Goal: Transaction & Acquisition: Purchase product/service

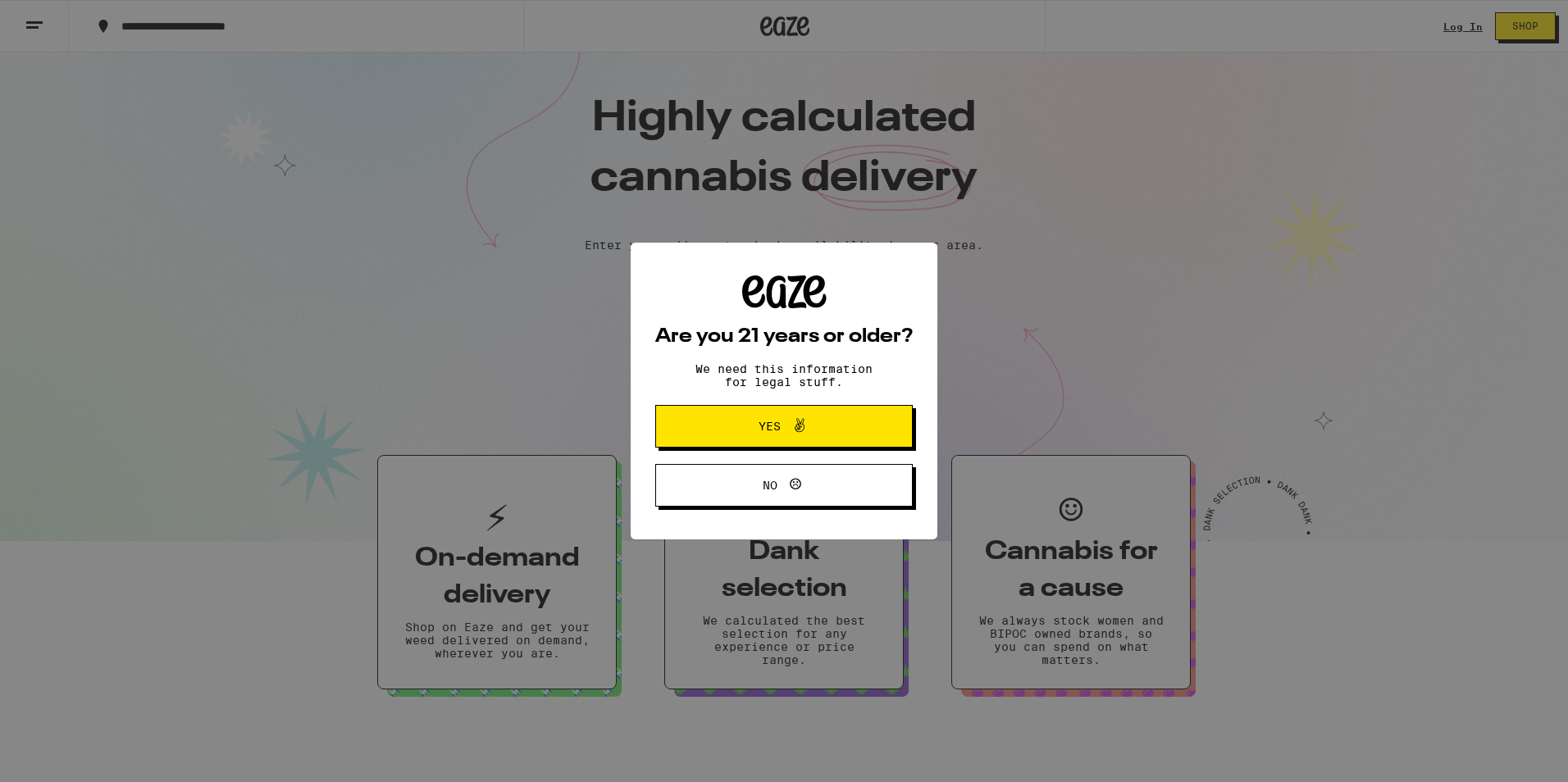
click at [774, 428] on span "Yes" at bounding box center [770, 427] width 22 height 11
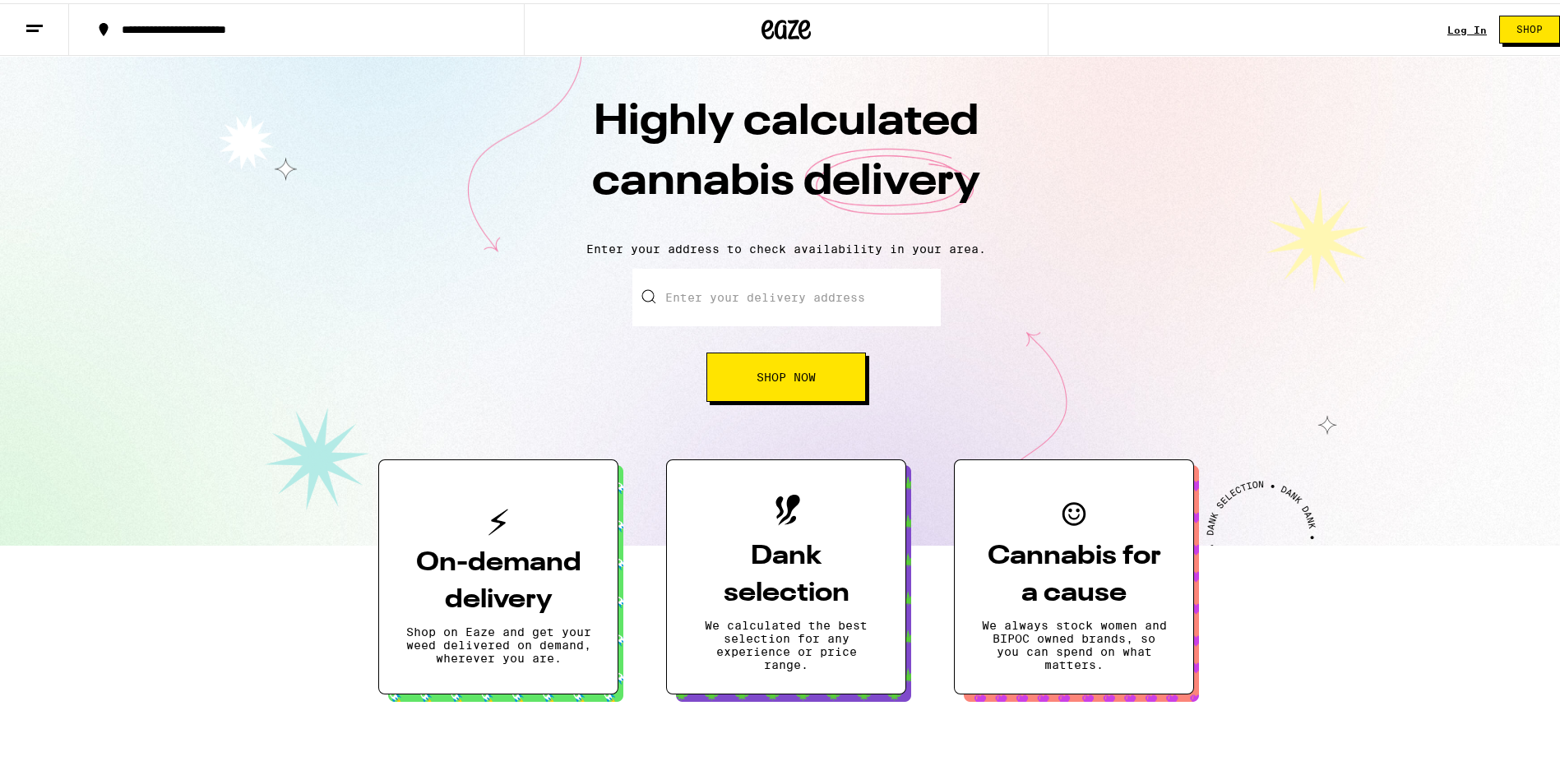
click at [1455, 30] on link "Log In" at bounding box center [1466, 27] width 40 height 11
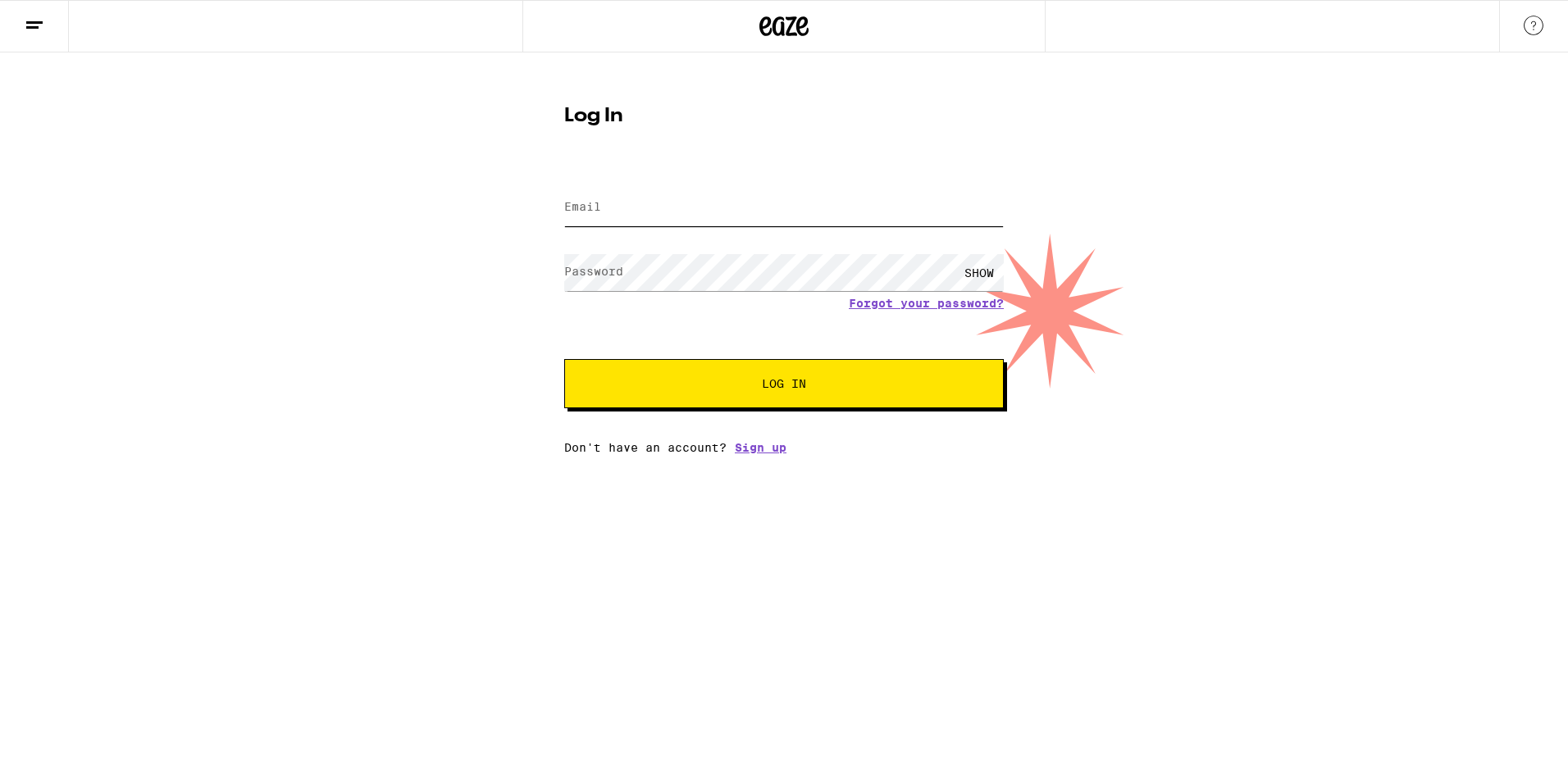
click at [679, 201] on input "Email" at bounding box center [784, 208] width 440 height 37
type input "[EMAIL_ADDRESS][DOMAIN_NAME]"
click at [767, 388] on span "Log In" at bounding box center [784, 383] width 44 height 11
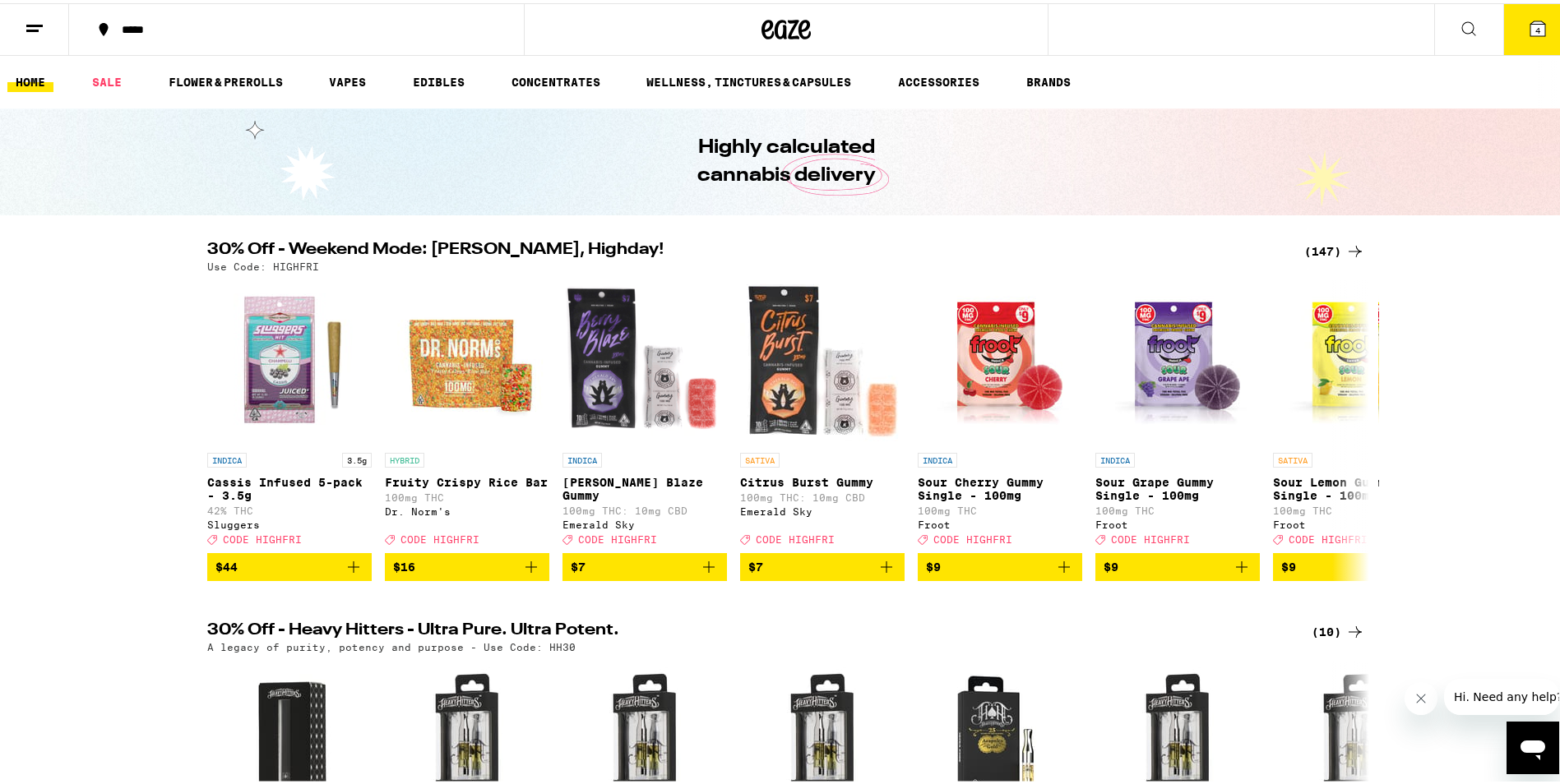
click at [1528, 34] on icon at bounding box center [1537, 25] width 19 height 19
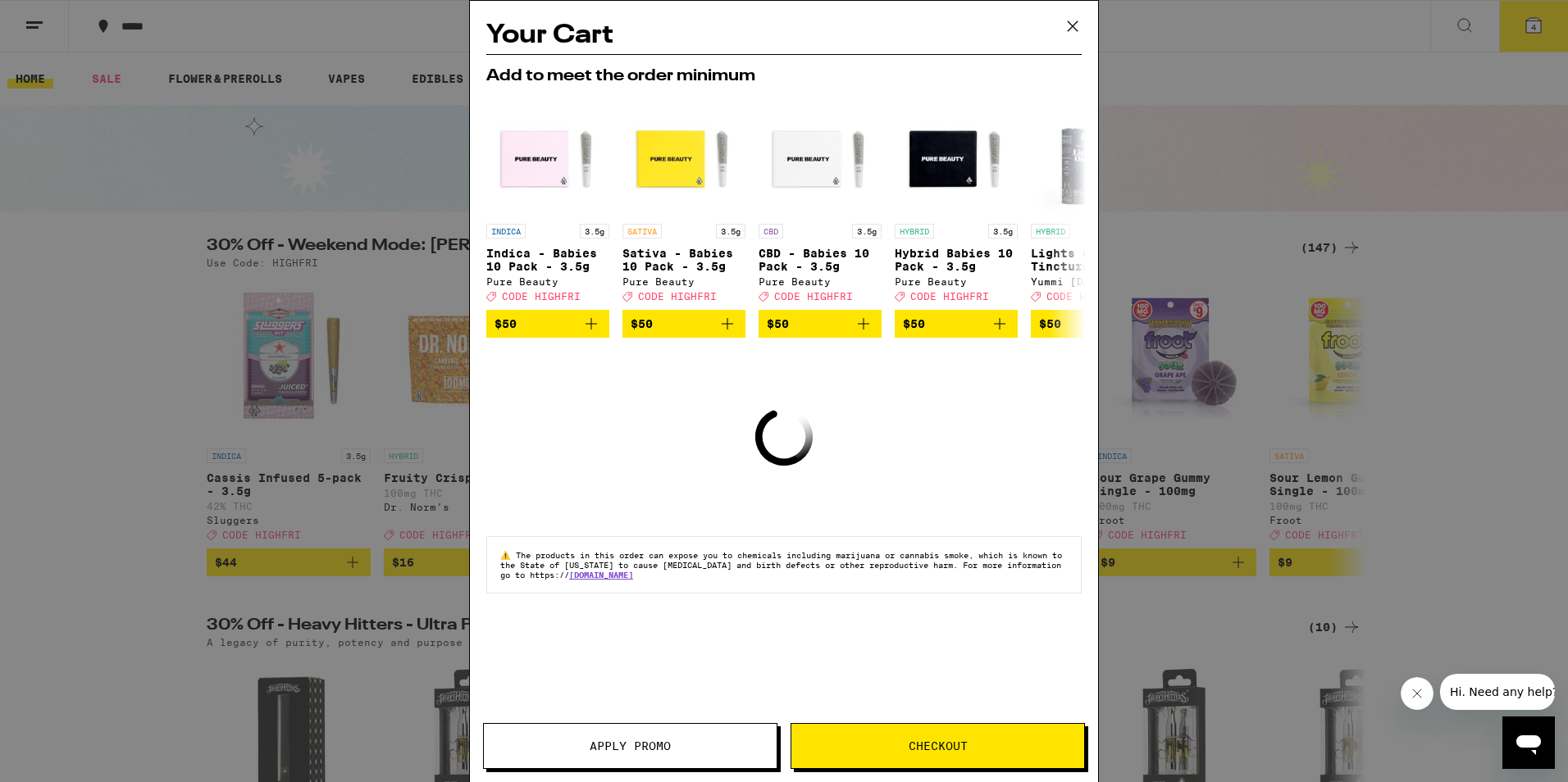
click at [1075, 18] on icon at bounding box center [1072, 26] width 25 height 25
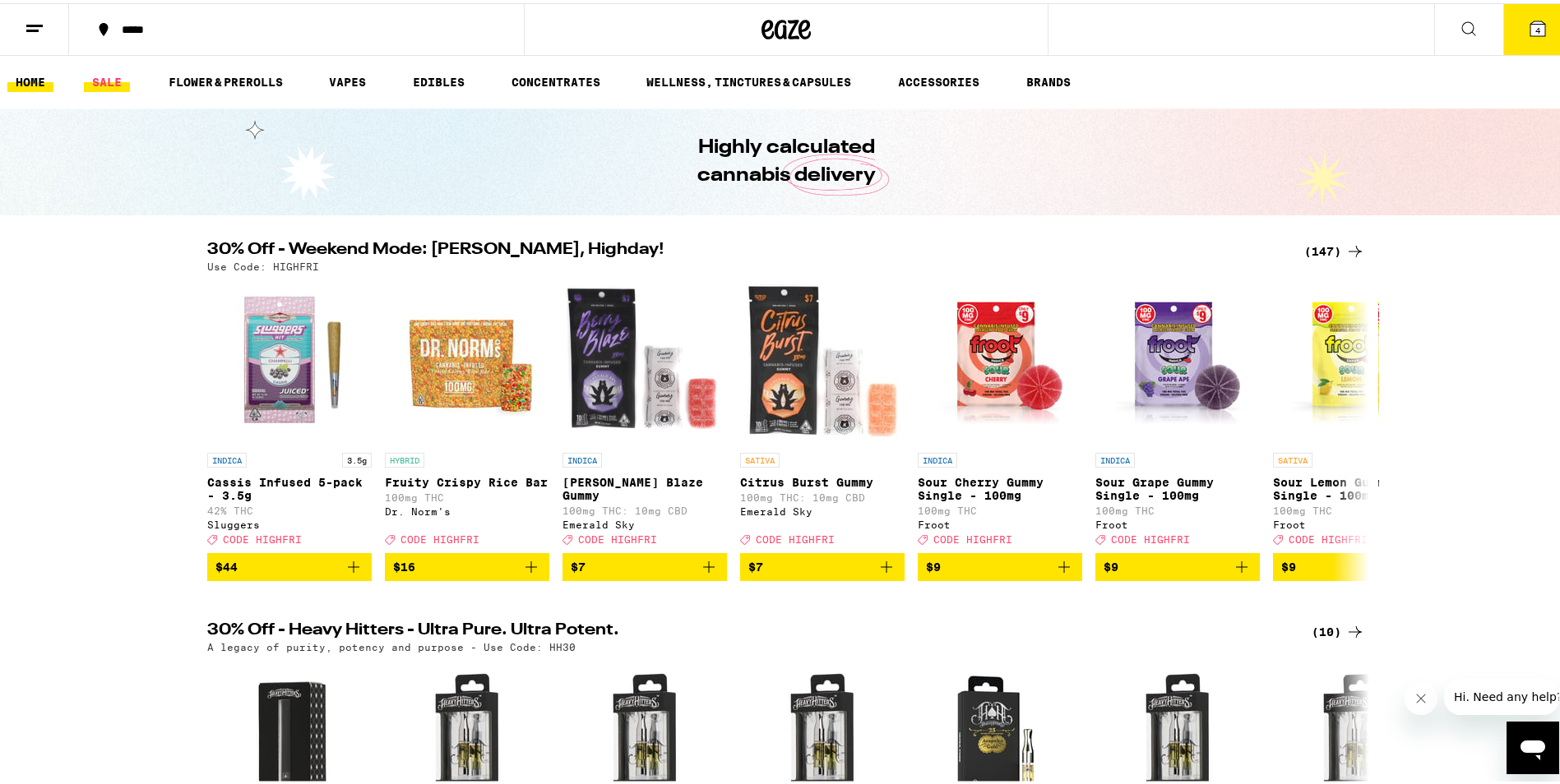
click at [107, 75] on link "SALE" at bounding box center [107, 79] width 46 height 19
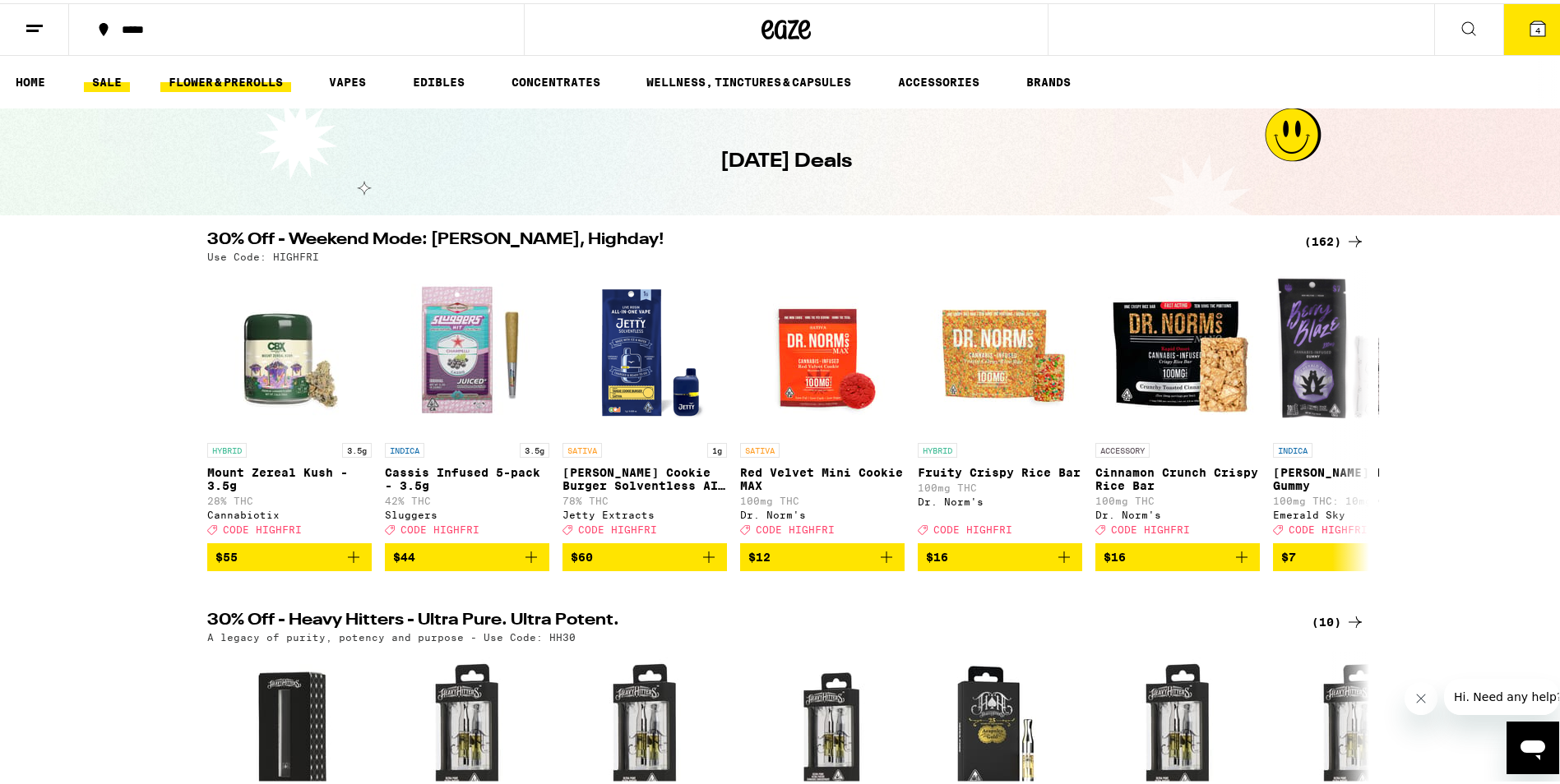
click at [220, 72] on link "FLOWER & PREROLLS" at bounding box center [225, 79] width 131 height 19
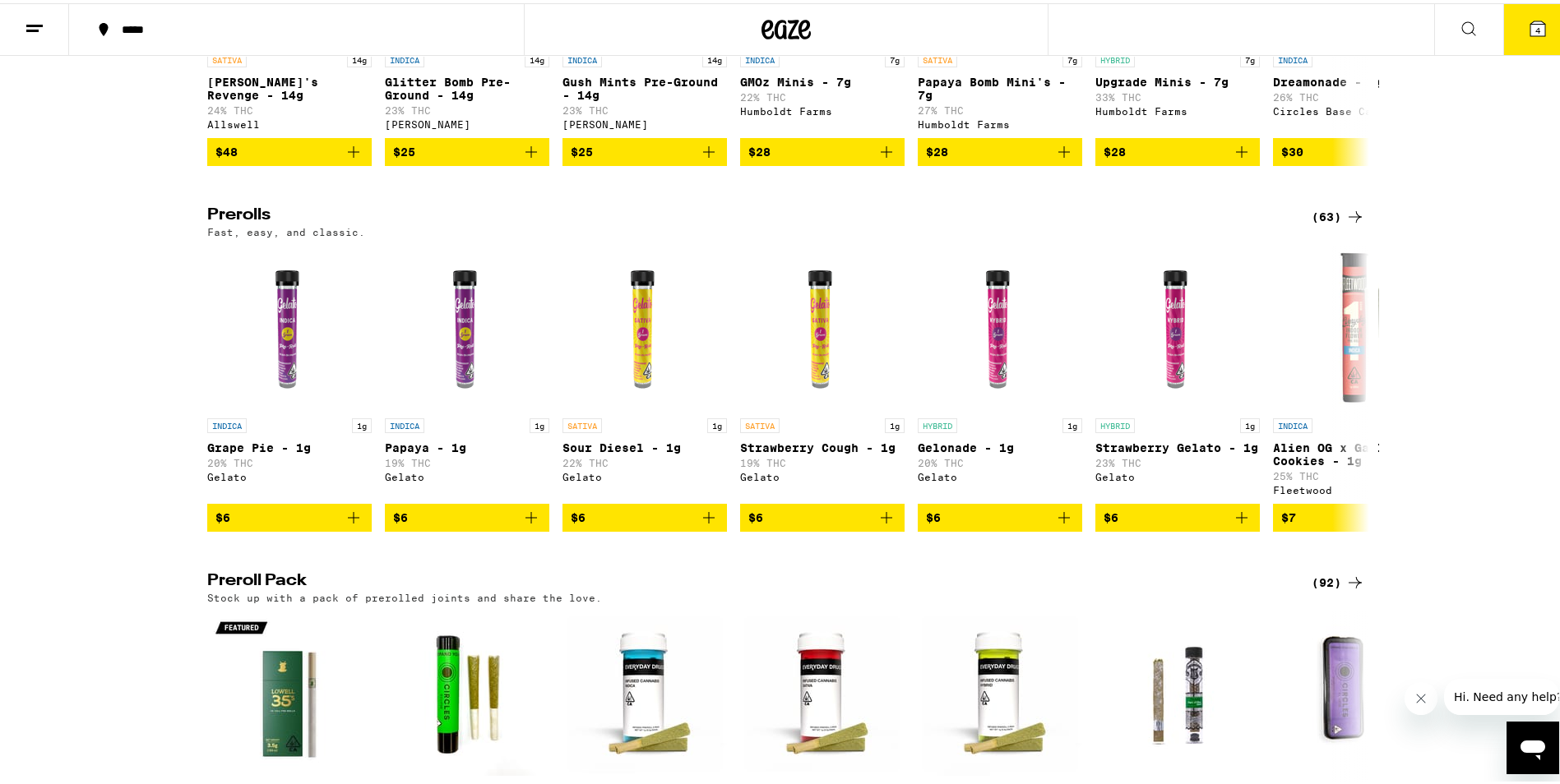
scroll to position [744, 0]
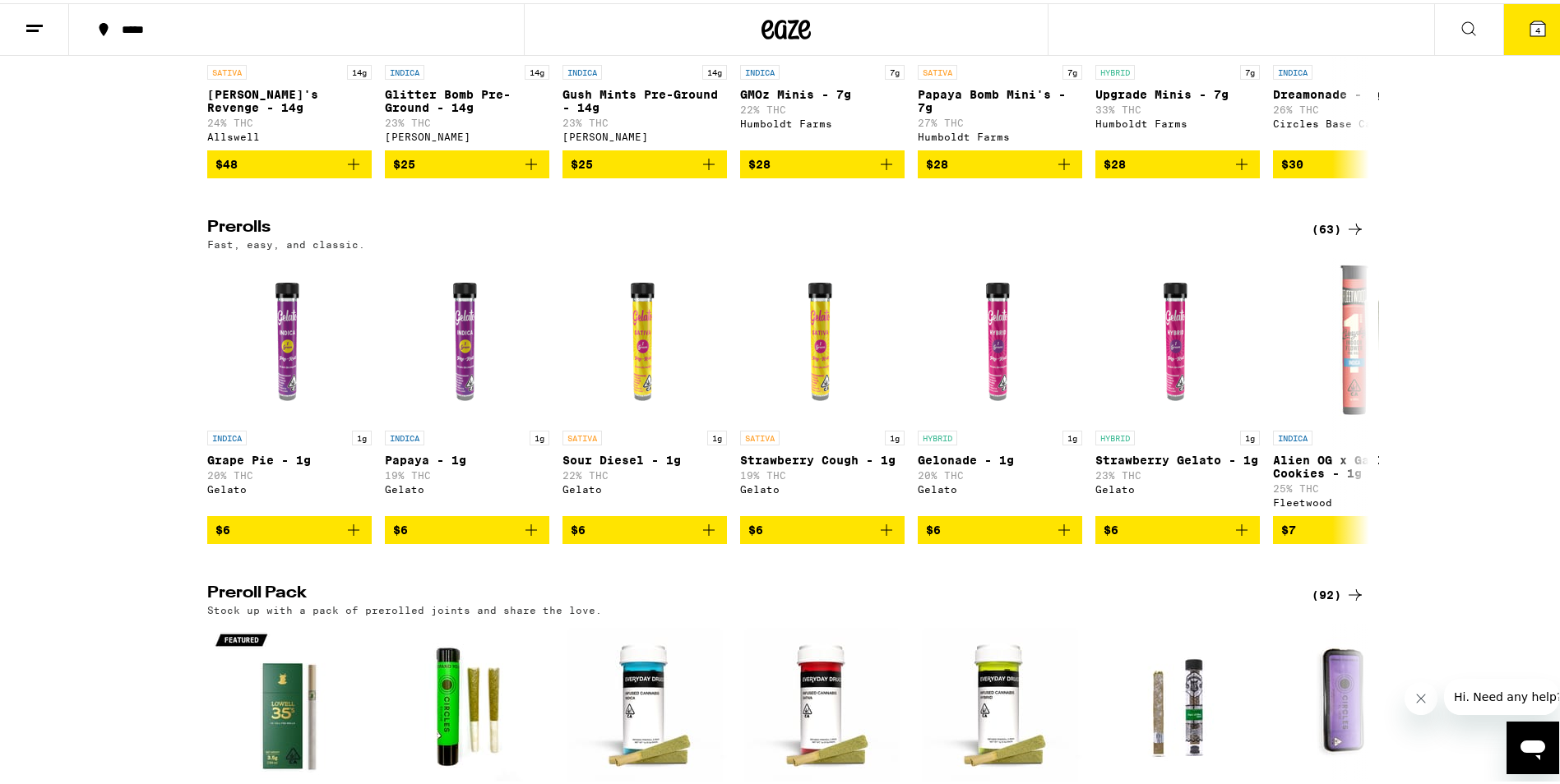
click at [1351, 236] on icon at bounding box center [1354, 226] width 19 height 19
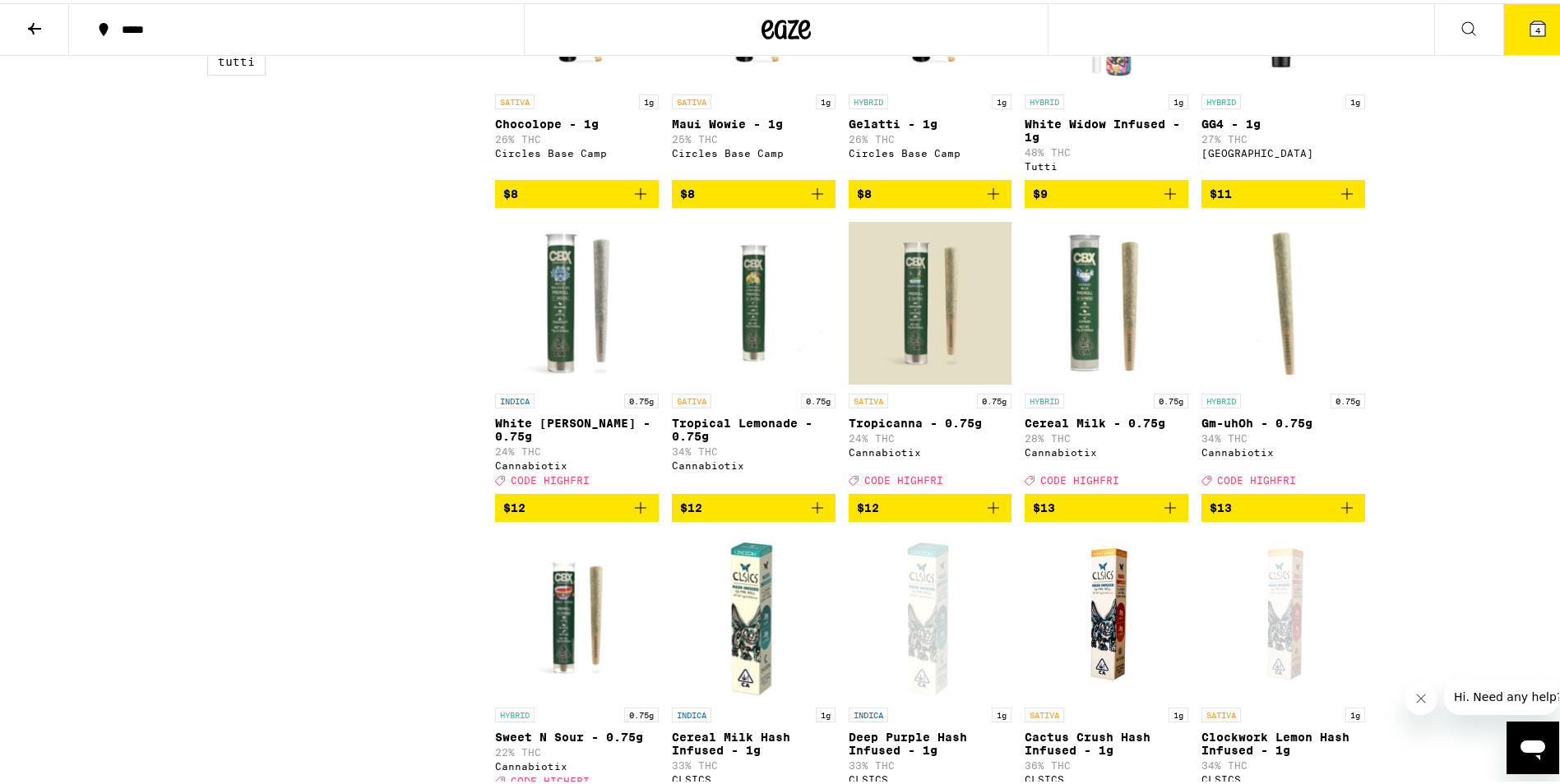
scroll to position [1069, 0]
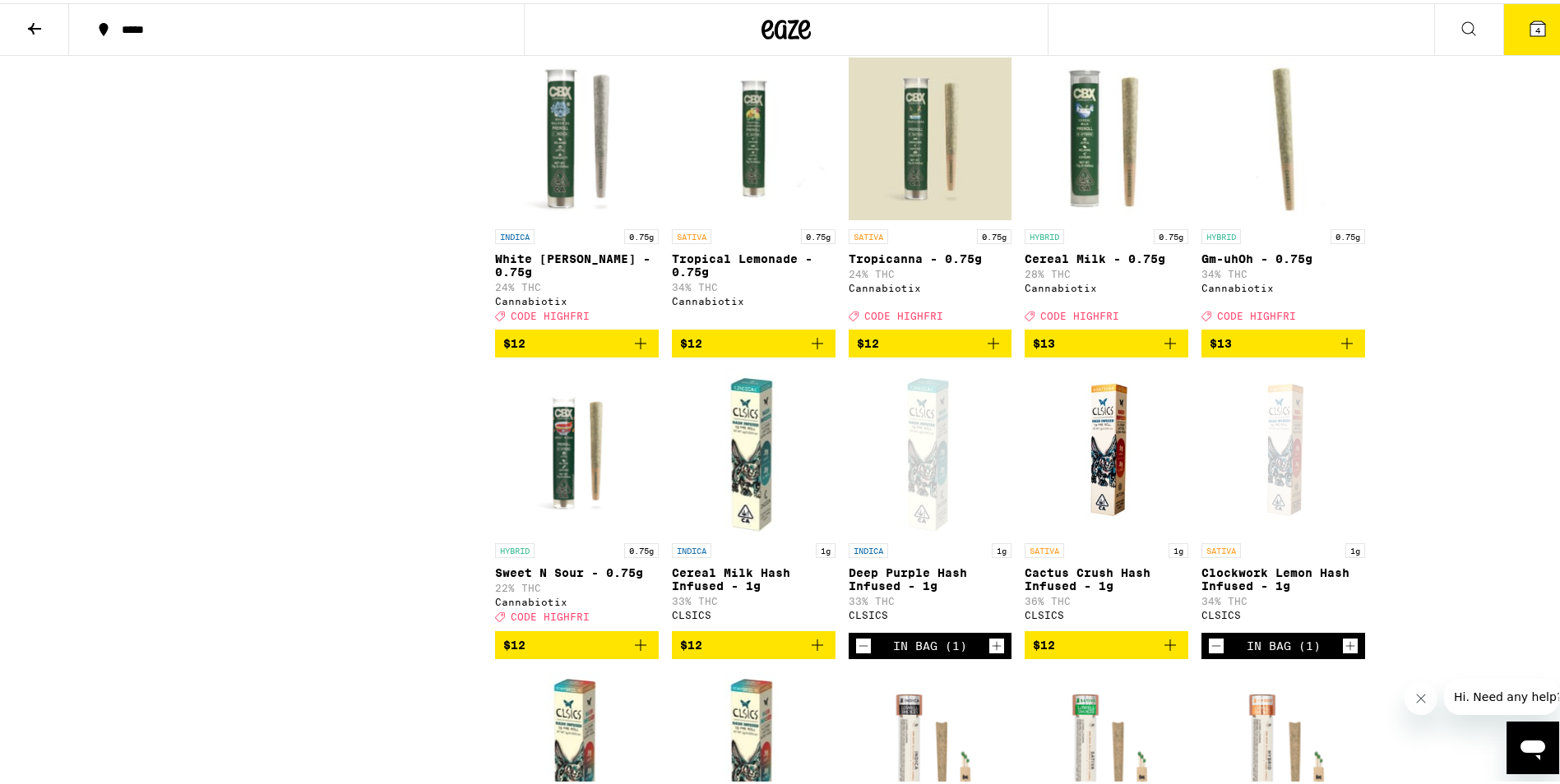
click at [858, 653] on icon "Decrement" at bounding box center [864, 642] width 15 height 19
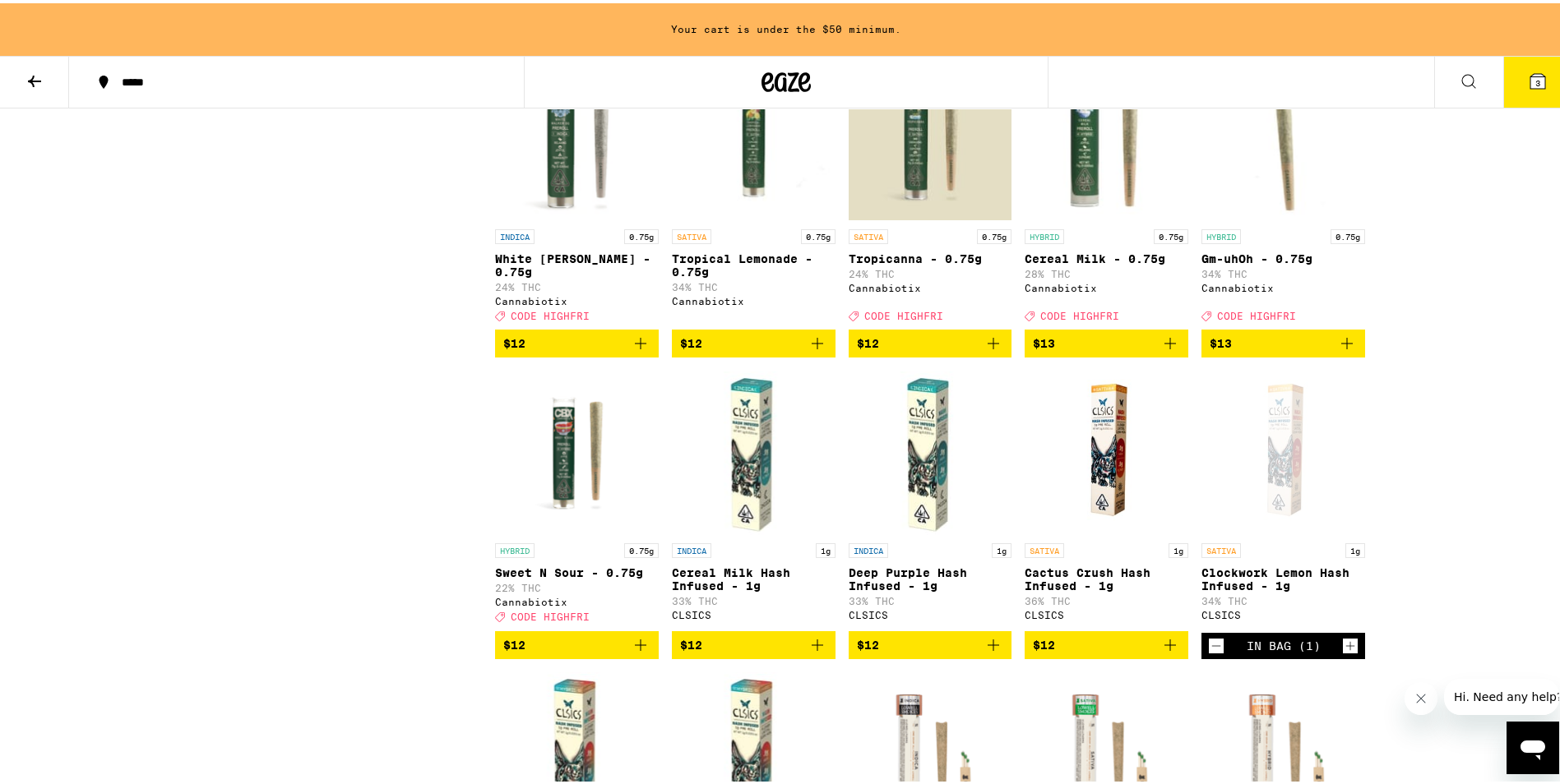
click at [1209, 653] on icon "Decrement" at bounding box center [1217, 642] width 15 height 19
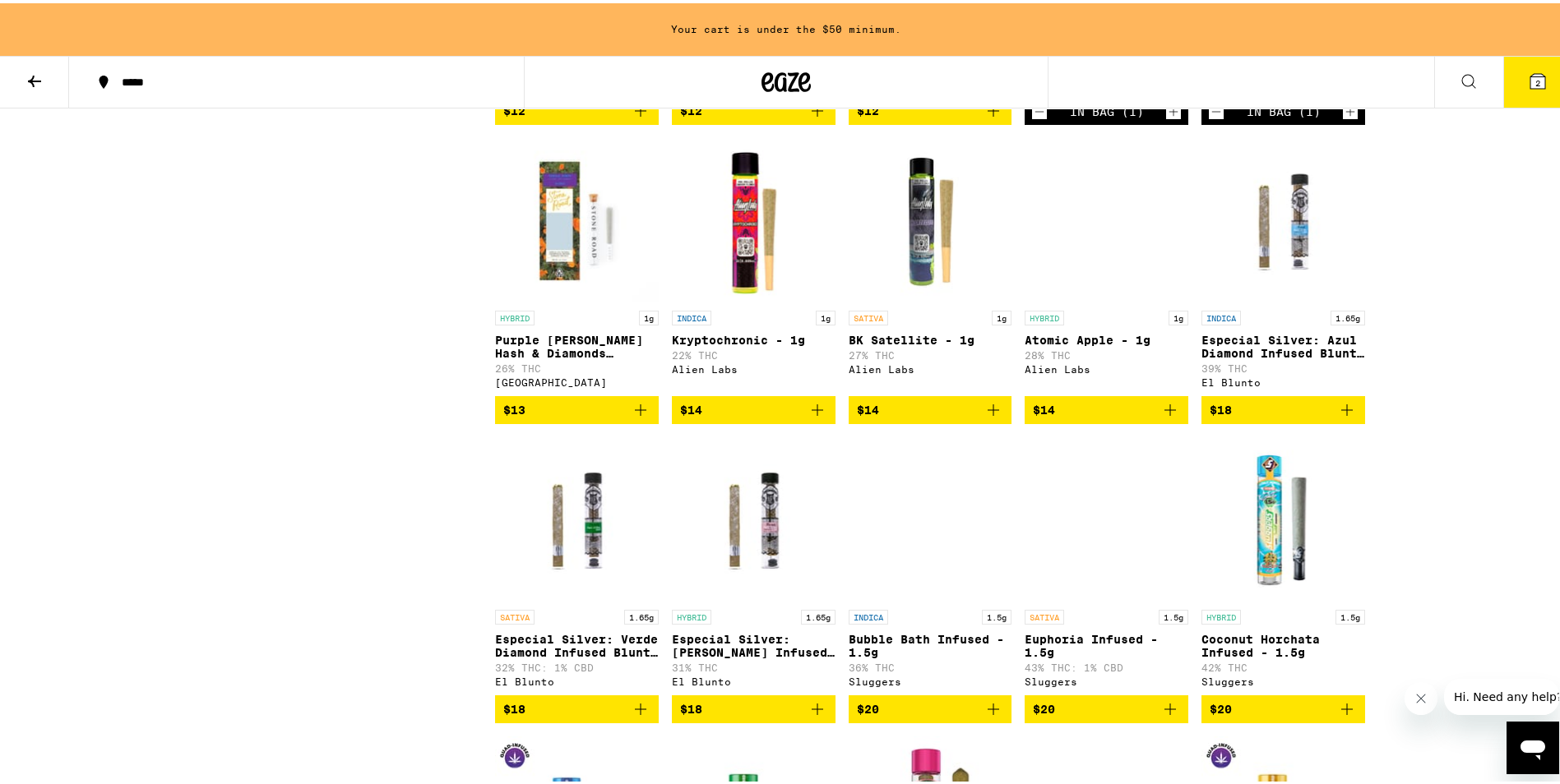
scroll to position [2108, 0]
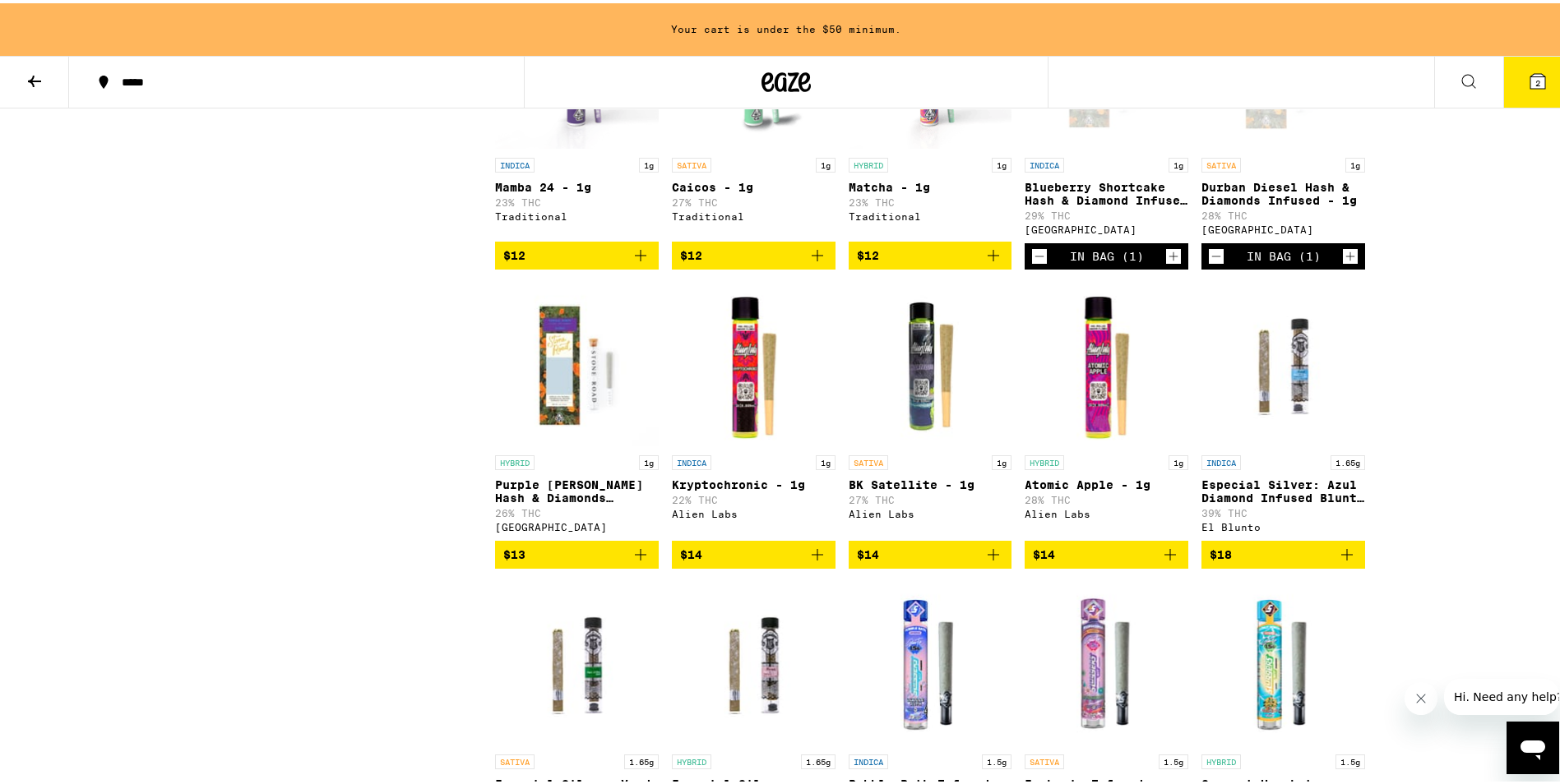
click at [630, 562] on icon "Add to bag" at bounding box center [640, 551] width 19 height 19
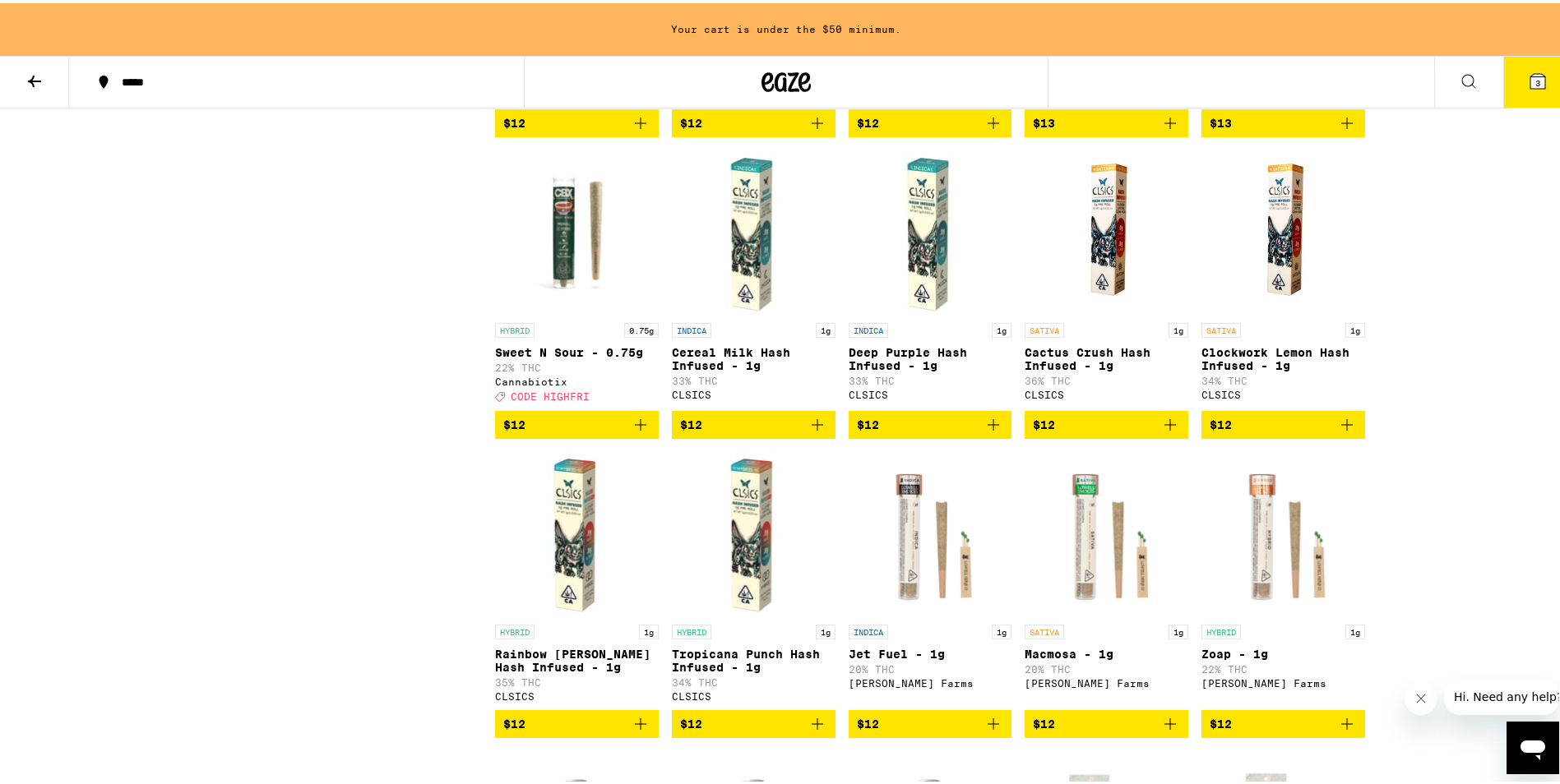
scroll to position [1368, 0]
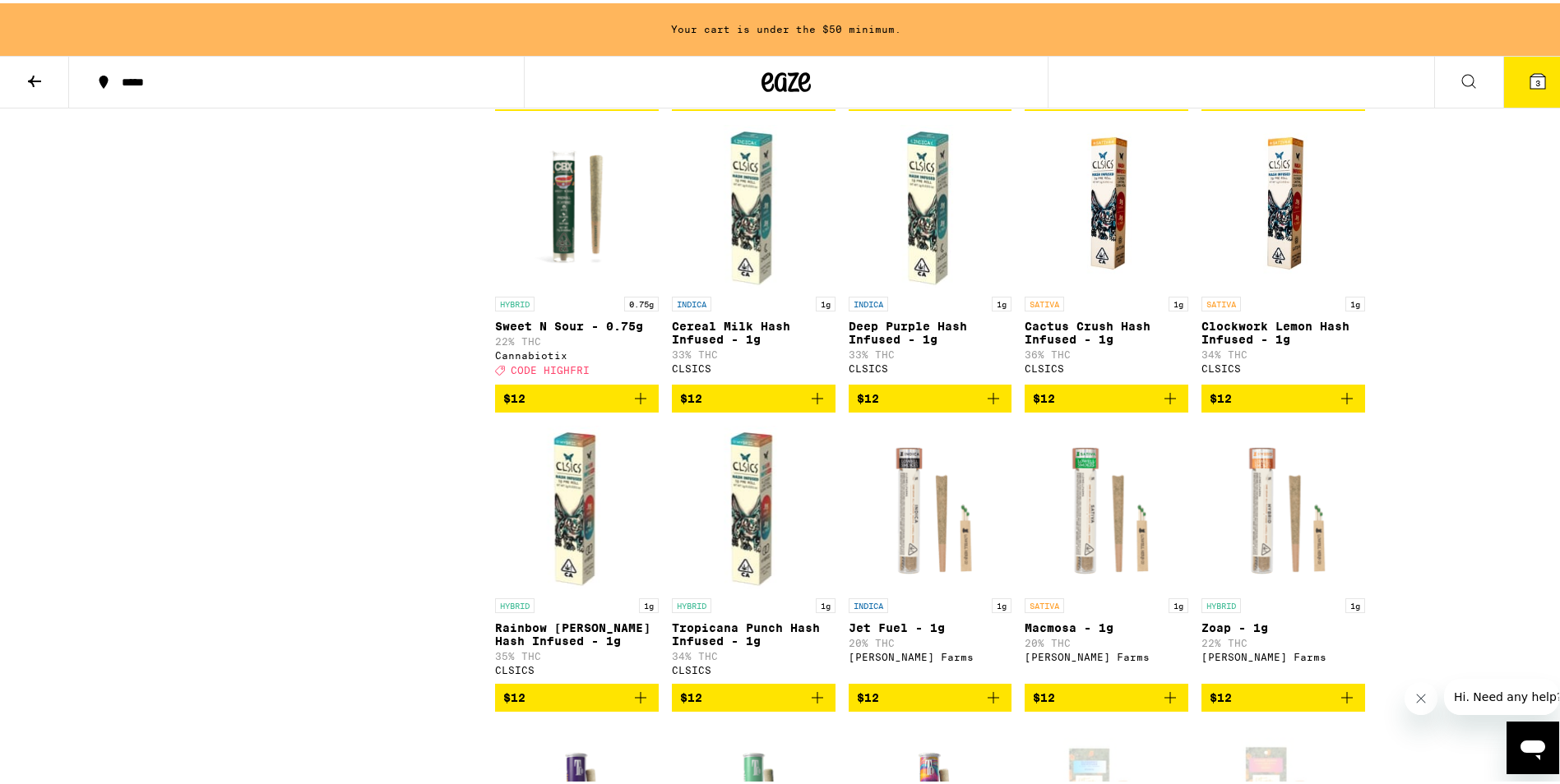
click at [1163, 405] on icon "Add to bag" at bounding box center [1169, 395] width 19 height 19
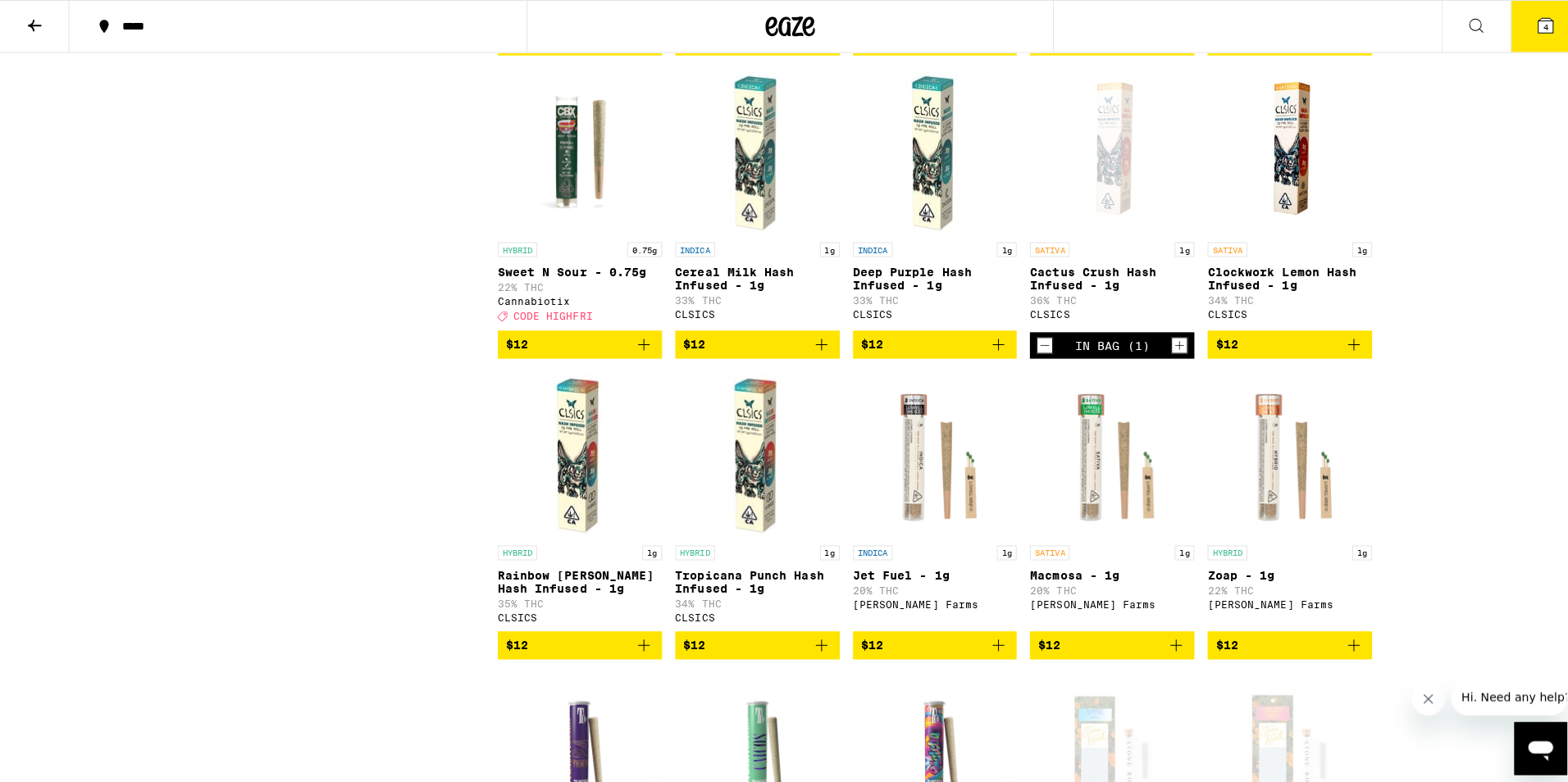
scroll to position [1312, 0]
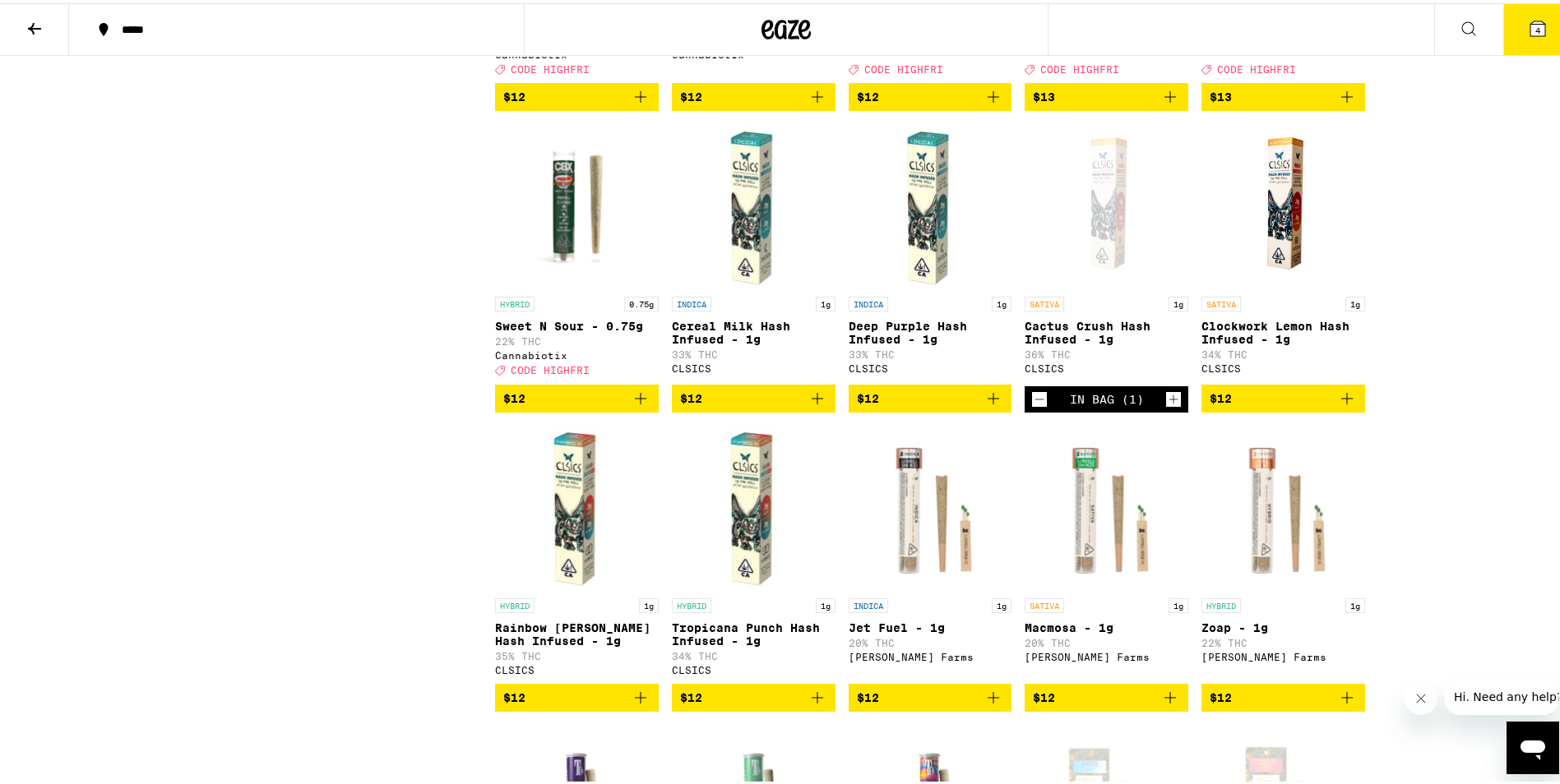
click at [1530, 24] on icon at bounding box center [1538, 26] width 15 height 15
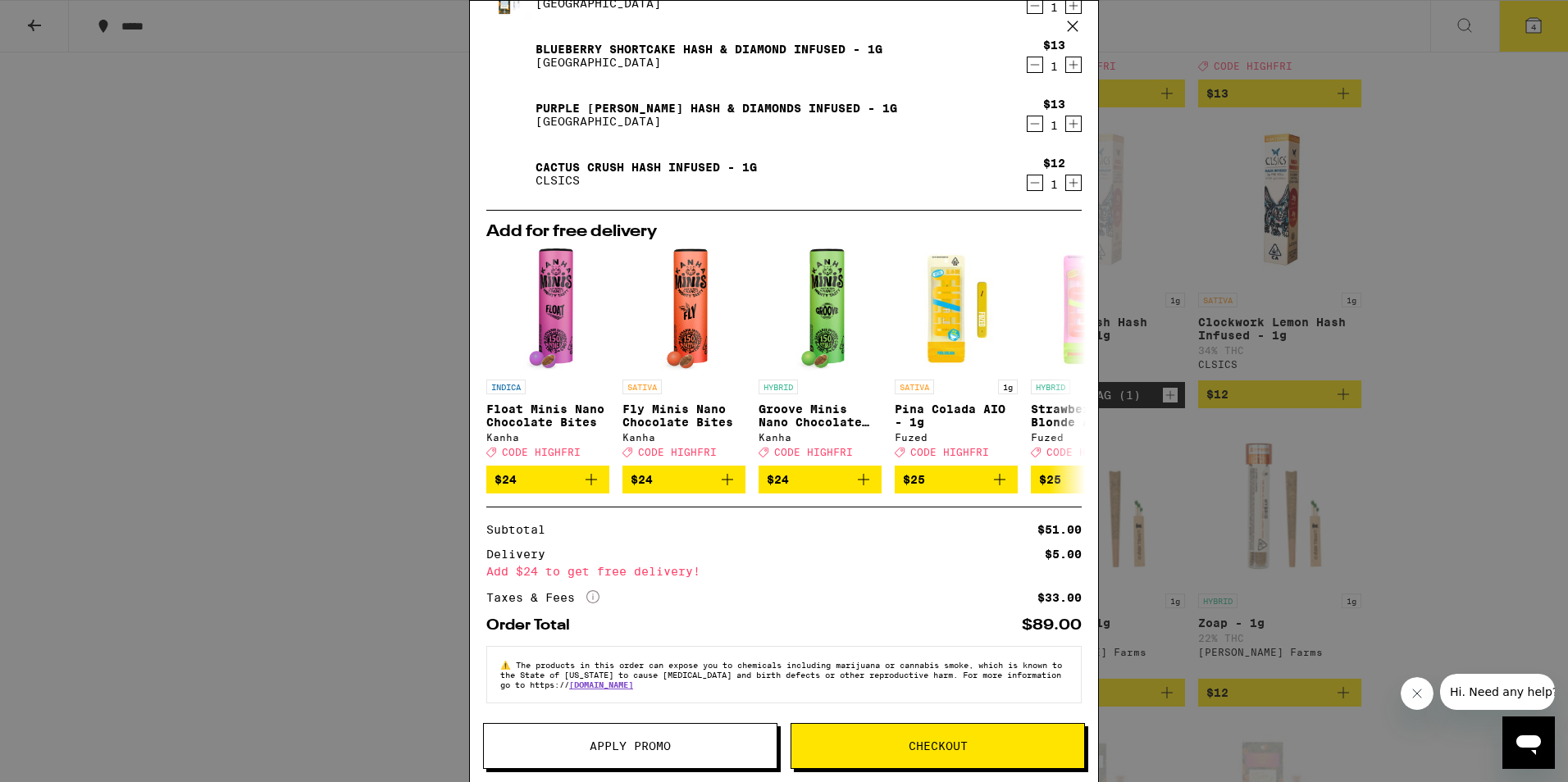
scroll to position [92, 0]
click at [948, 755] on button "Checkout" at bounding box center [937, 746] width 295 height 46
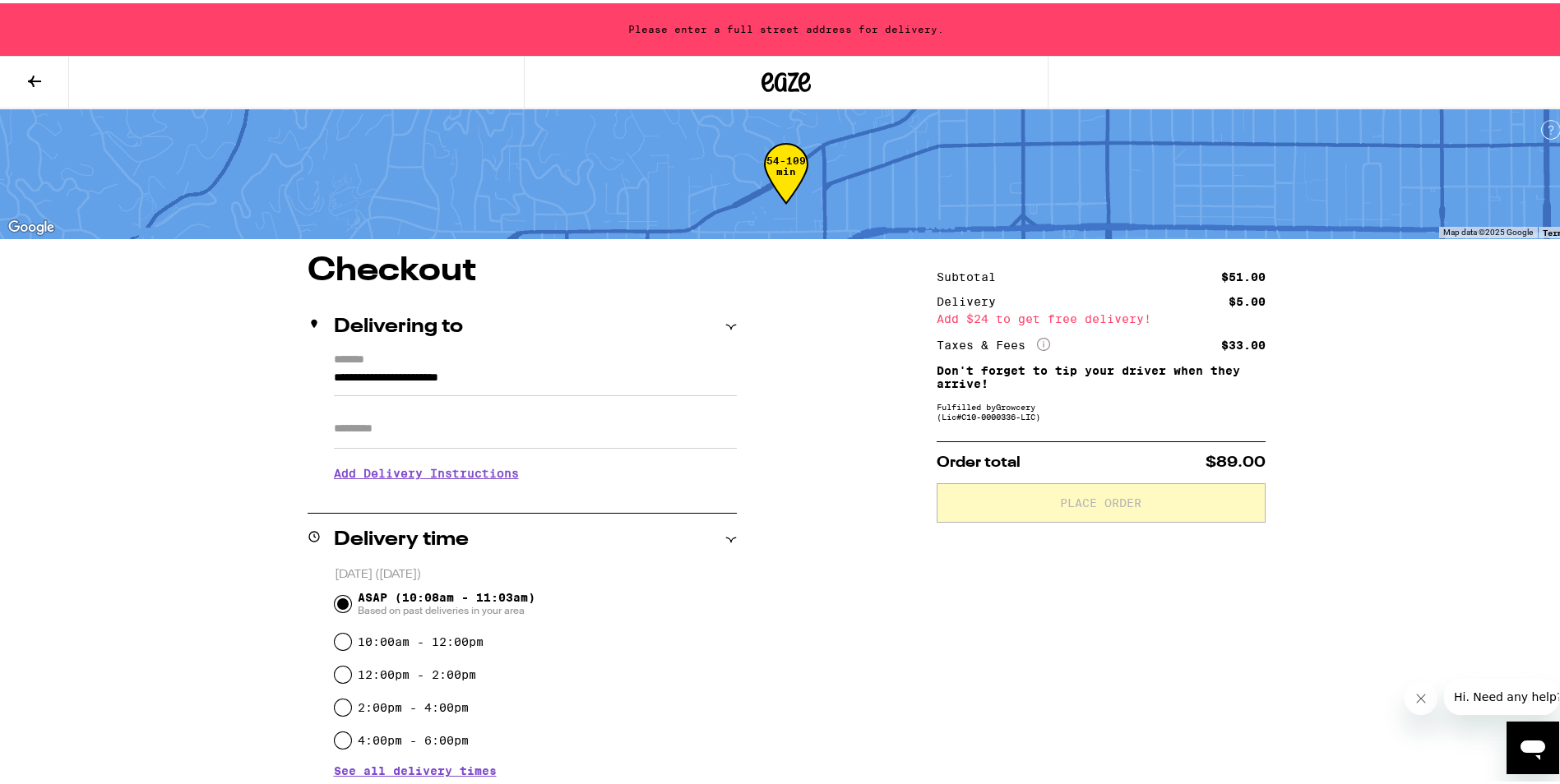
click at [418, 428] on input "Apt/Suite" at bounding box center [535, 426] width 403 height 40
click at [393, 379] on input "**********" at bounding box center [535, 379] width 403 height 28
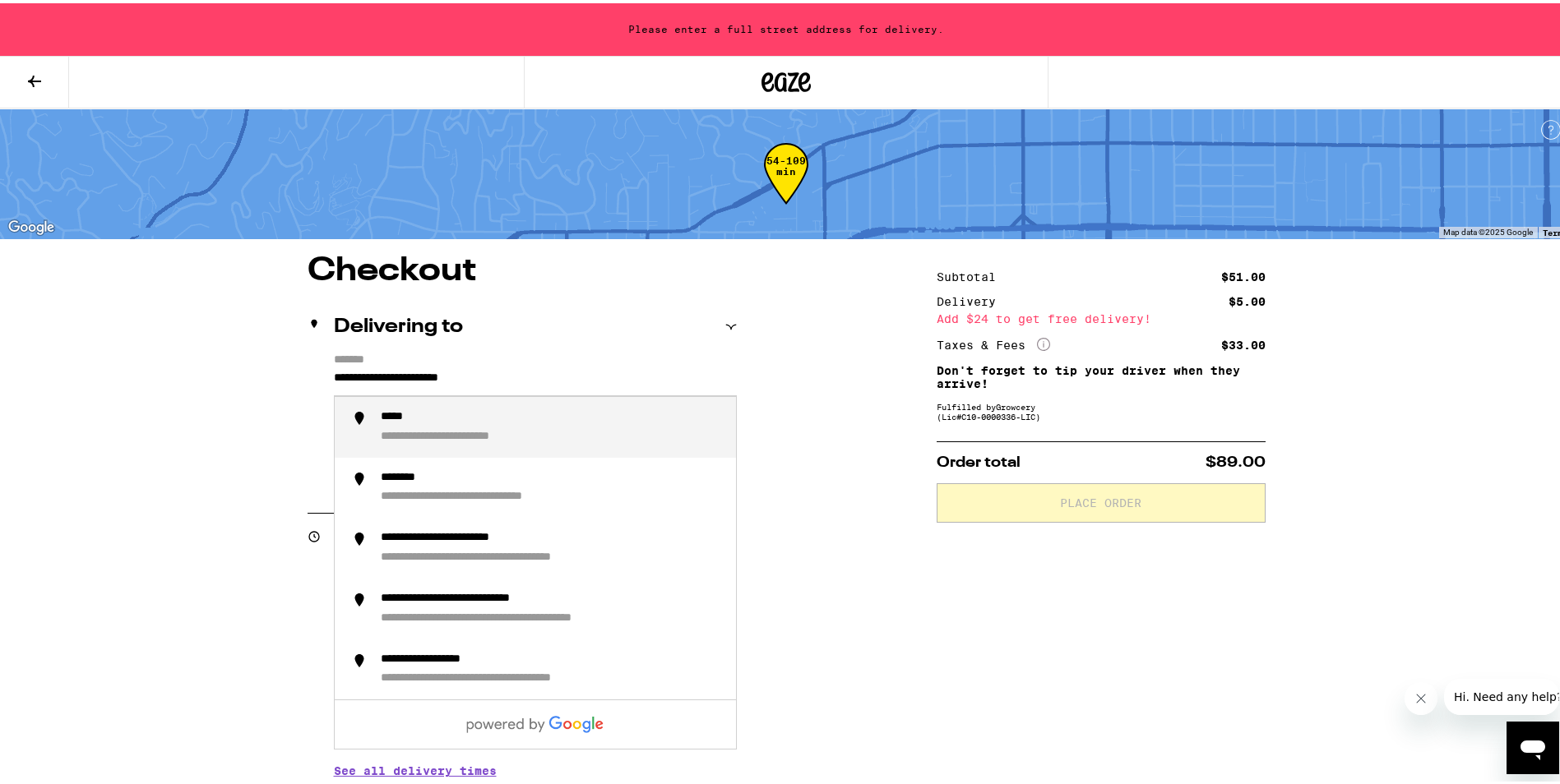
click at [334, 376] on input "**********" at bounding box center [535, 379] width 403 height 28
click at [529, 435] on div "**********" at bounding box center [551, 424] width 342 height 34
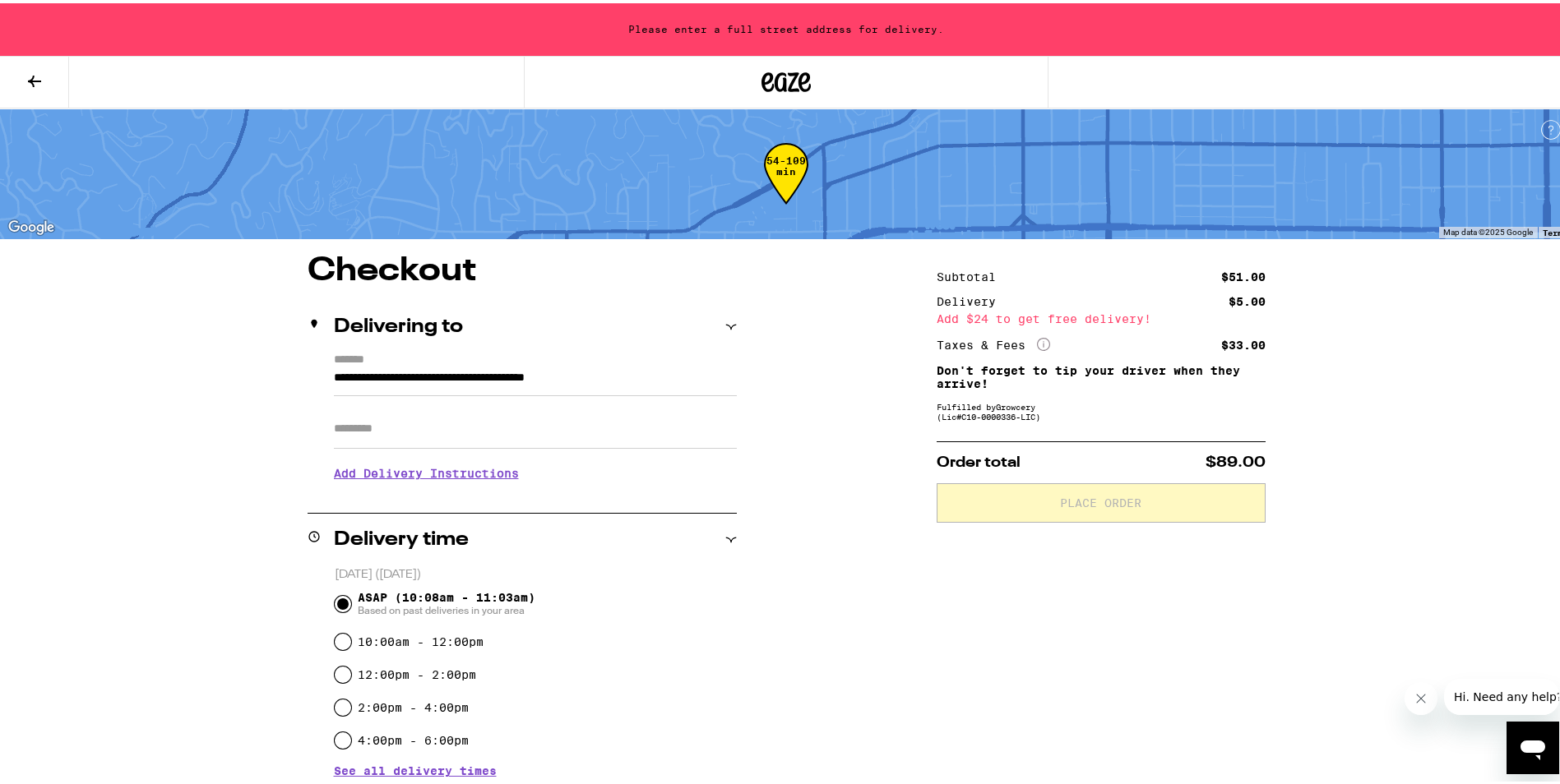
type input "**********"
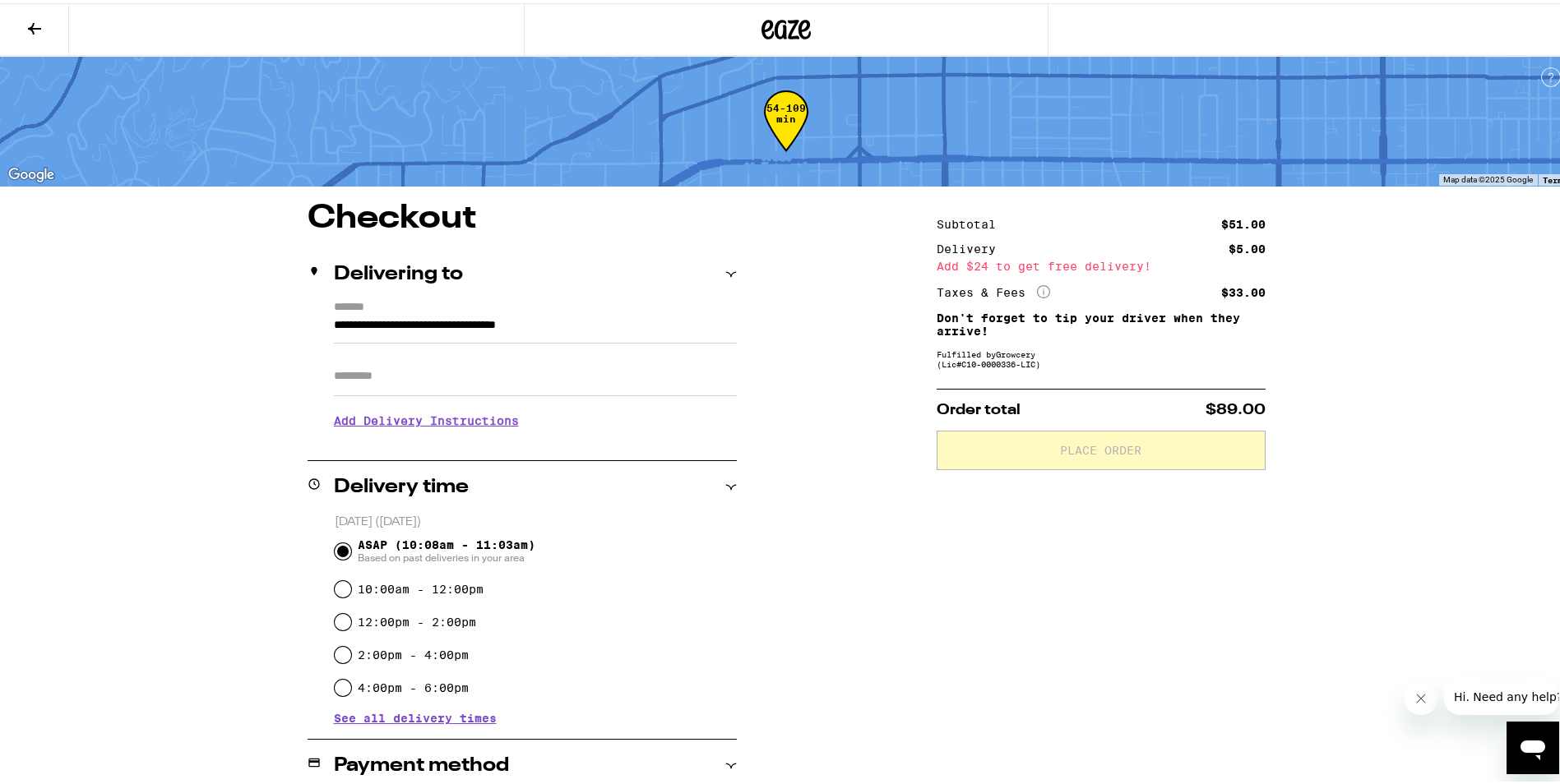
click at [370, 364] on input "Apt/Suite" at bounding box center [535, 373] width 403 height 40
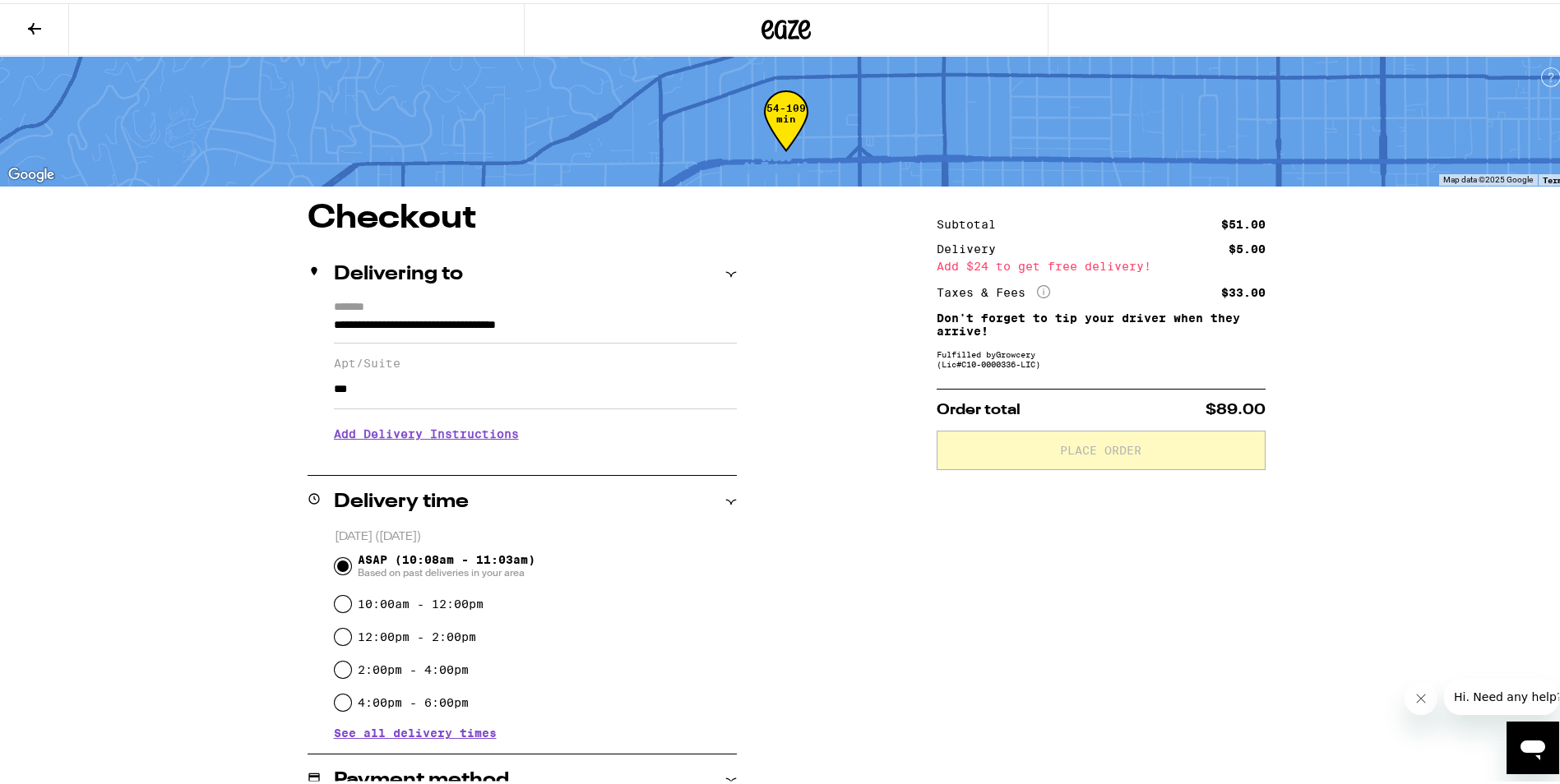
type input "***"
click at [416, 438] on h3 "Add Delivery Instructions" at bounding box center [535, 430] width 403 height 38
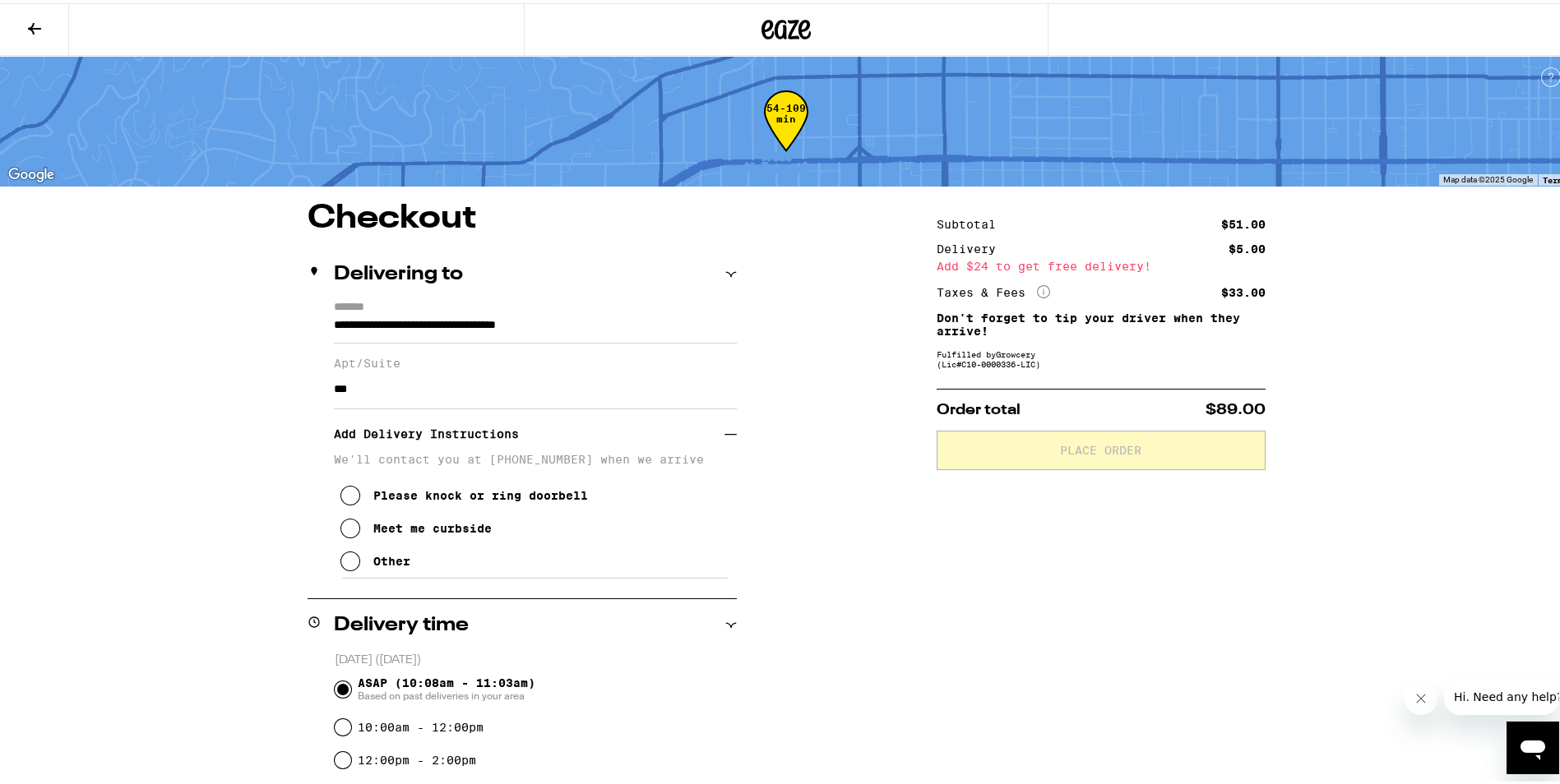
click at [342, 568] on icon at bounding box center [350, 557] width 19 height 19
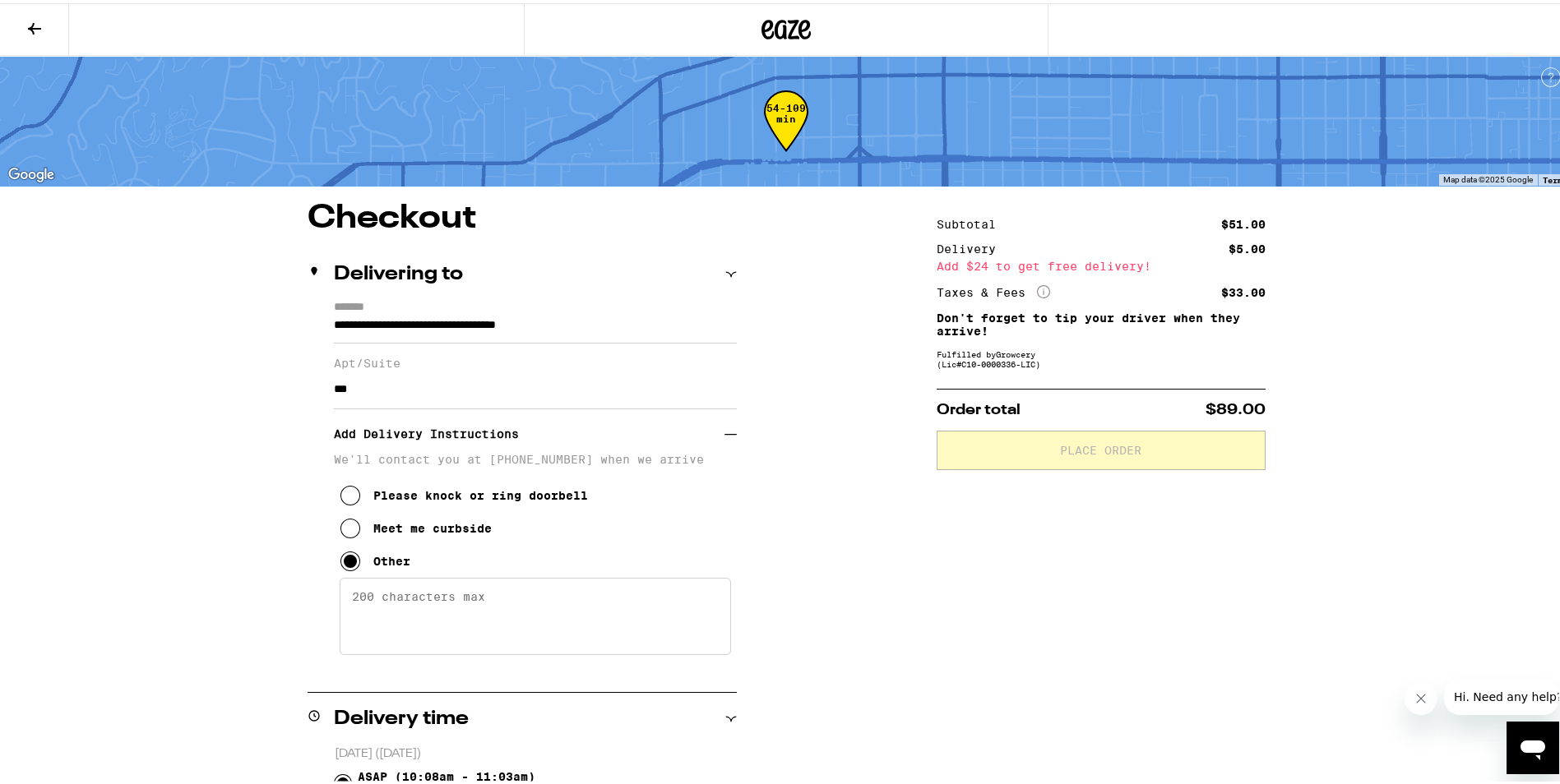
click at [393, 604] on textarea "Enter any other delivery instructions you want driver to know" at bounding box center [535, 613] width 392 height 77
type textarea "Please ring "879#" to be buzzed in."
click at [71, 562] on div "**********" at bounding box center [786, 726] width 1572 height 1451
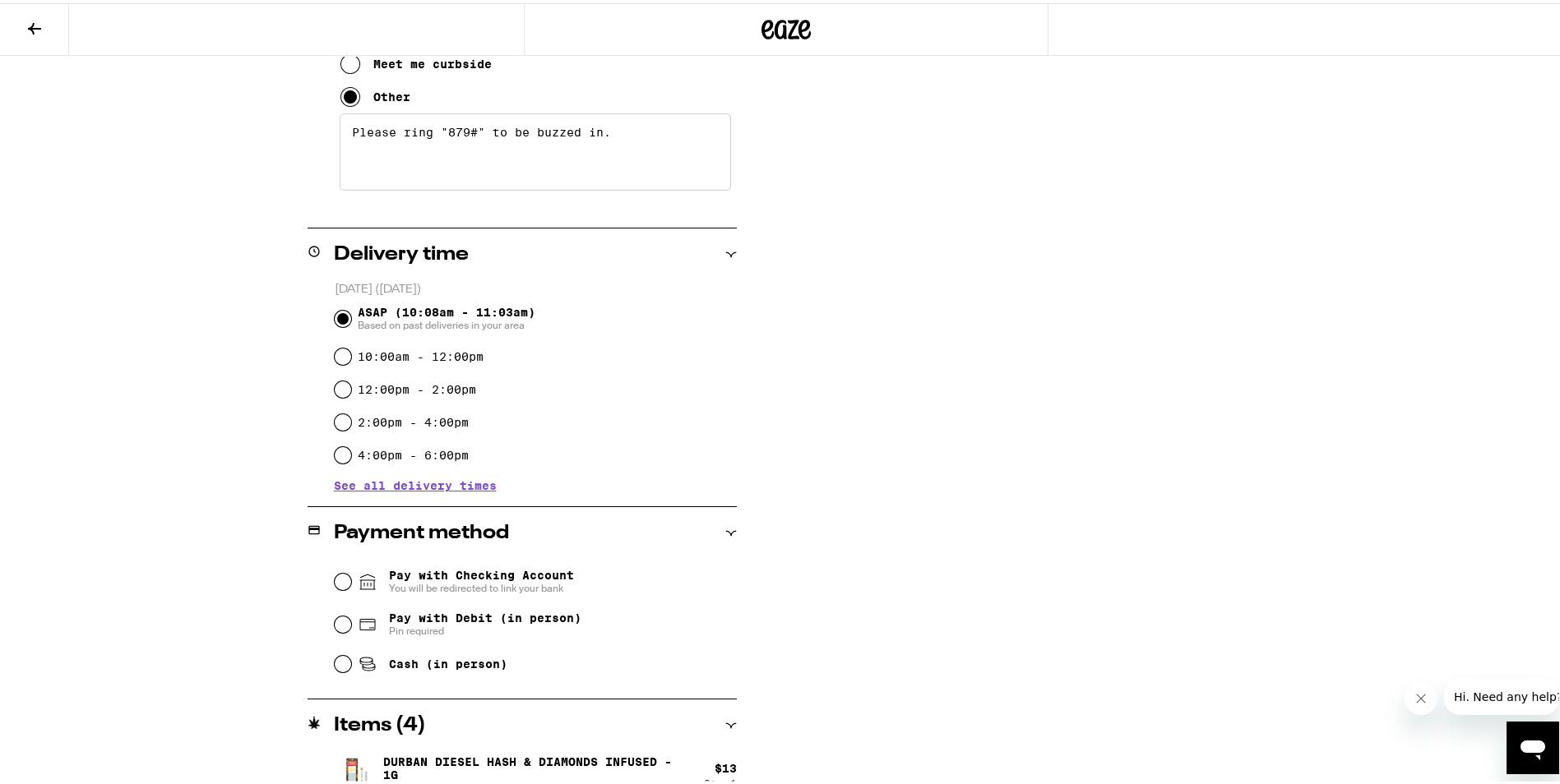
scroll to position [493, 0]
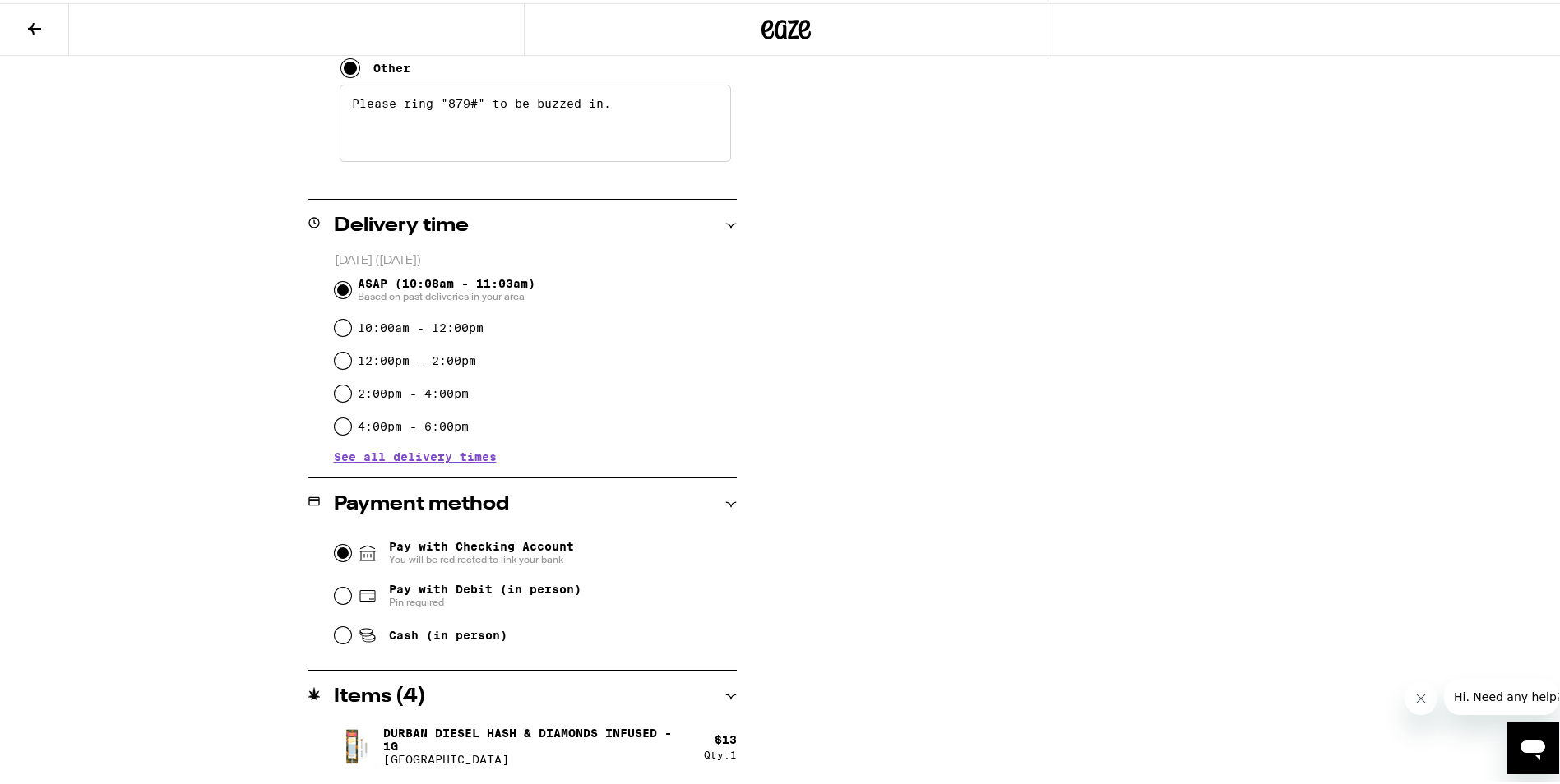
click at [334, 555] on input "Pay with Checking Account You will be redirected to link your bank" at bounding box center [343, 550] width 17 height 17
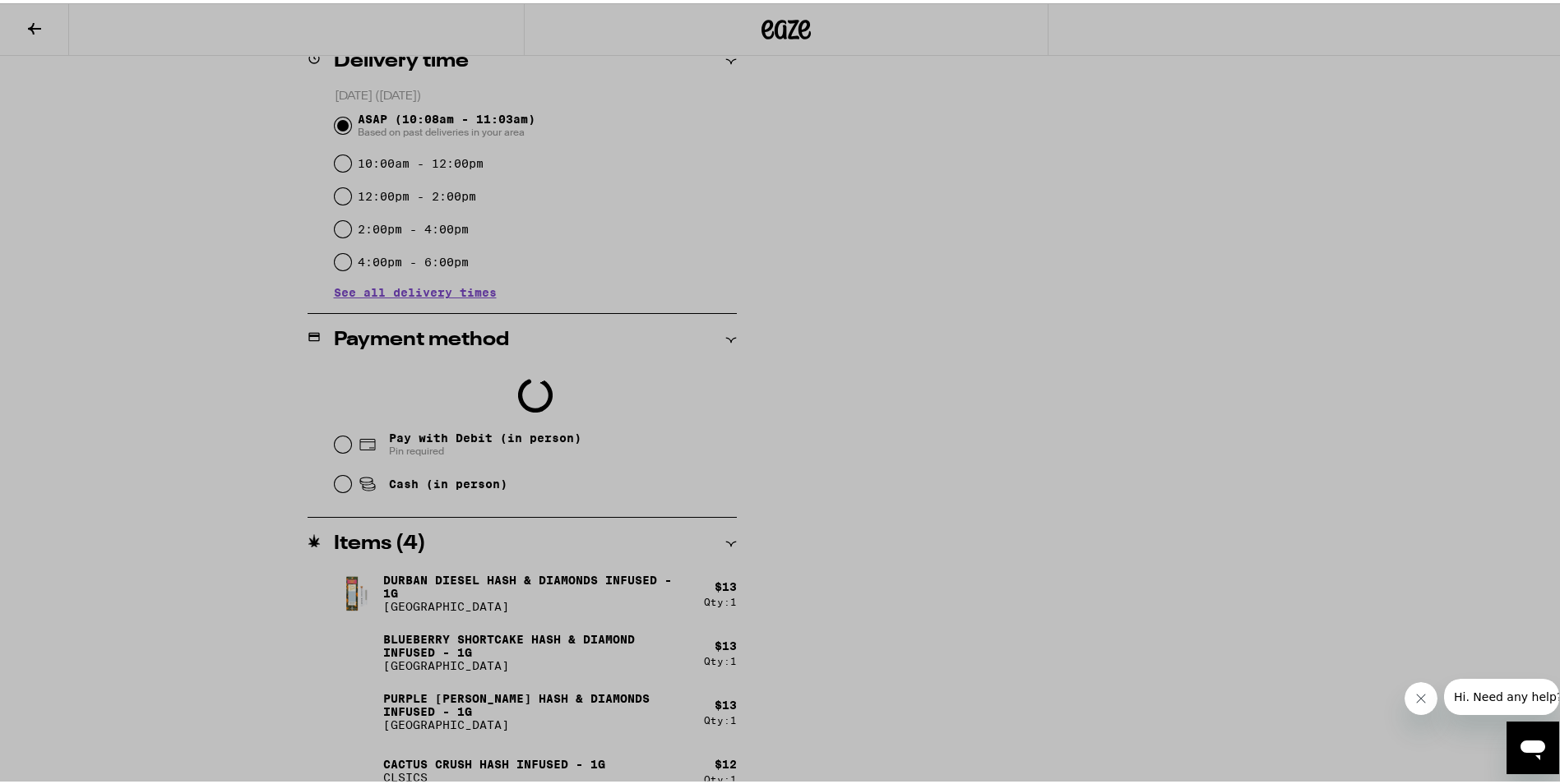
scroll to position [678, 0]
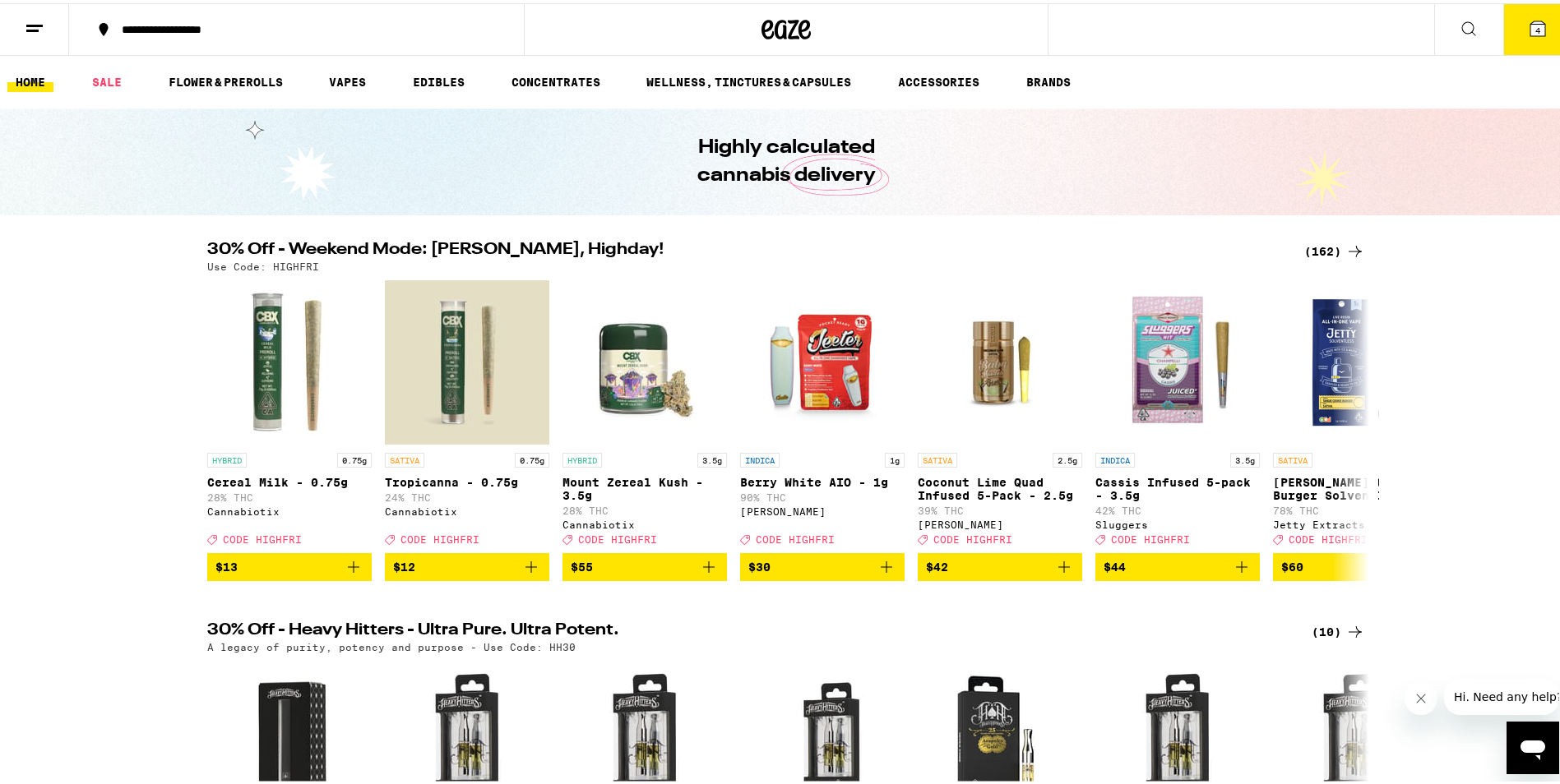
click at [1516, 39] on button "4" at bounding box center [1538, 26] width 69 height 51
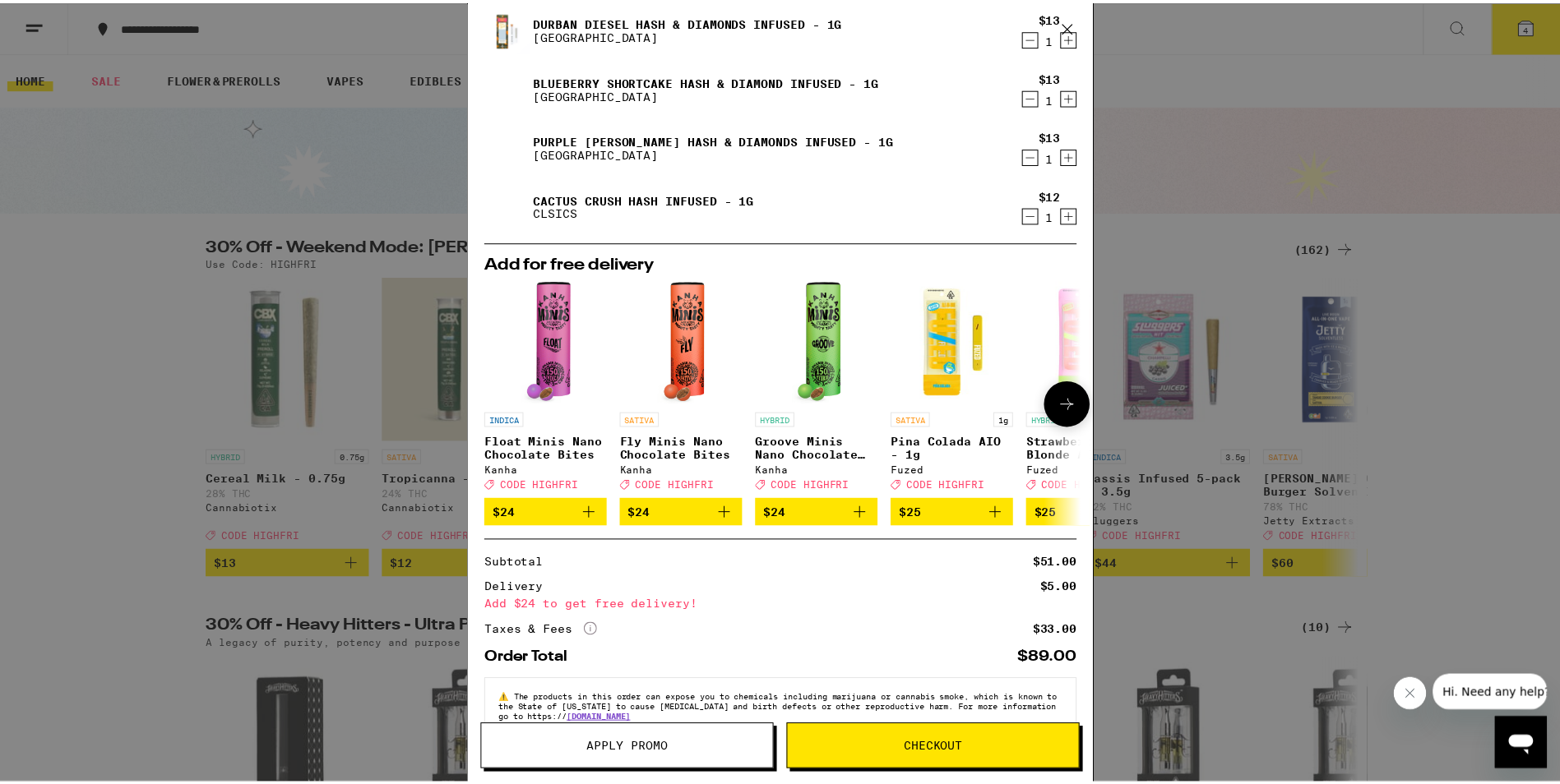
scroll to position [93, 0]
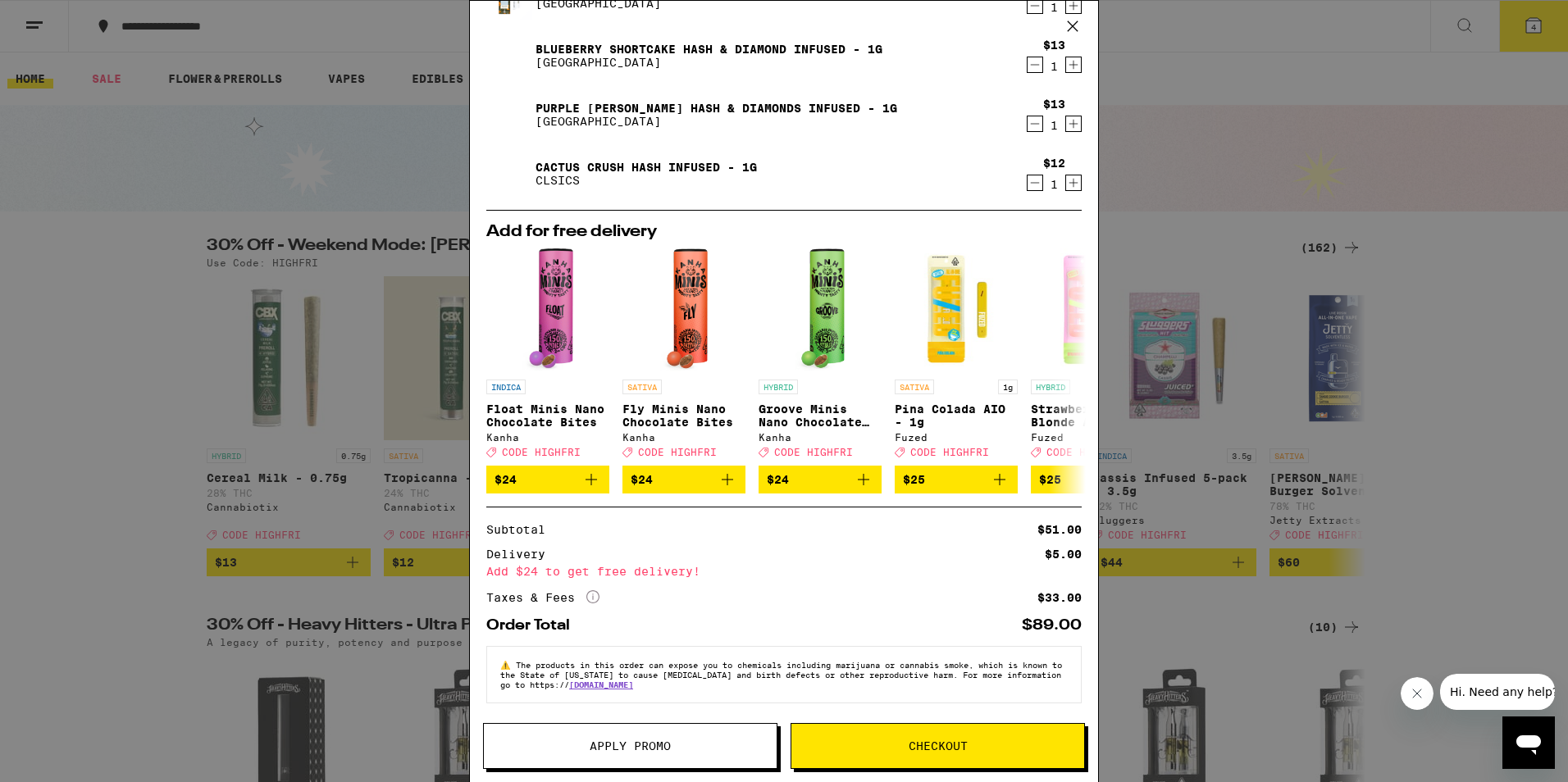
click at [946, 752] on span "Checkout" at bounding box center [938, 746] width 59 height 11
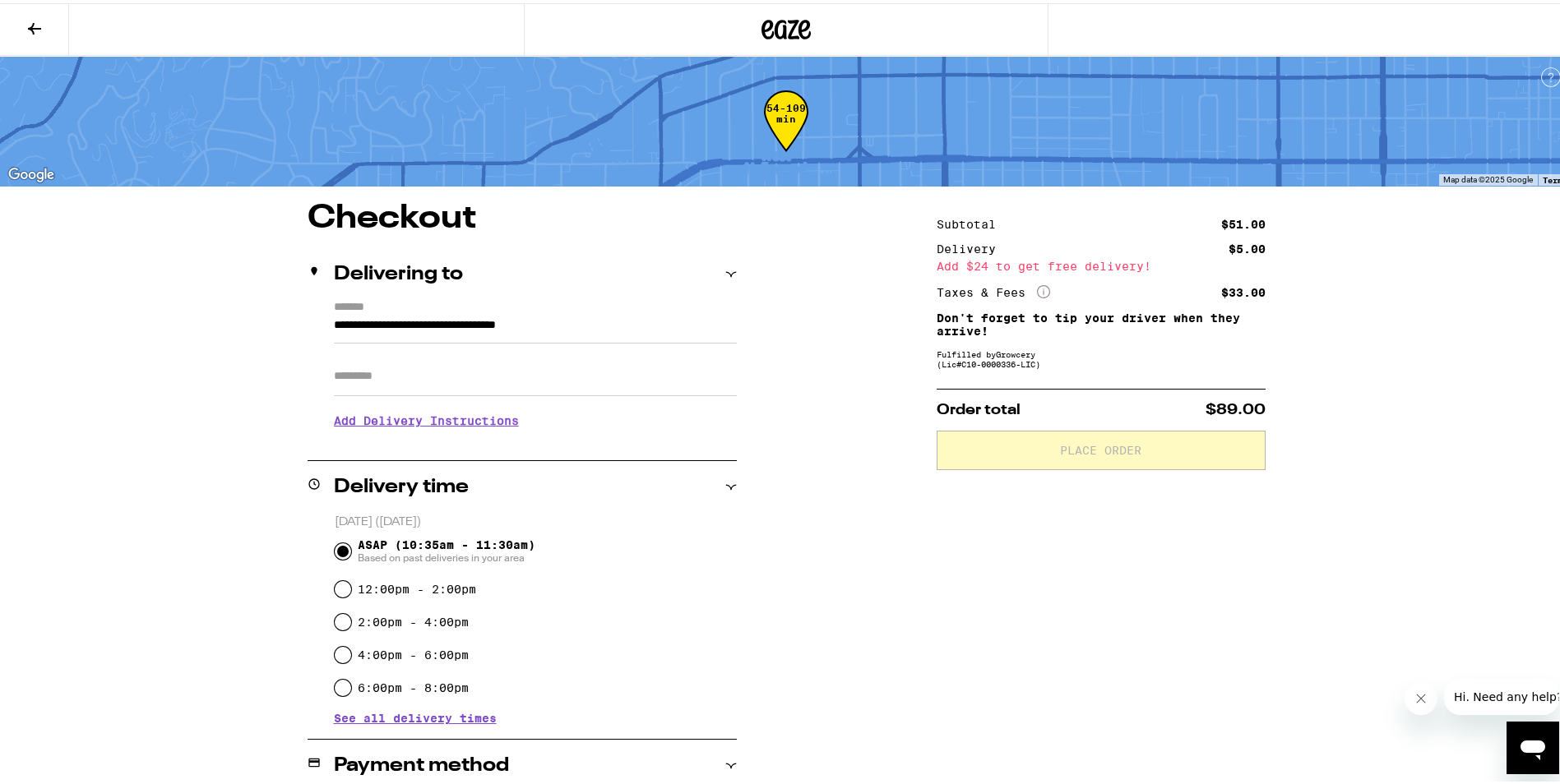
click at [386, 383] on input "Apt/Suite" at bounding box center [535, 373] width 403 height 40
type input "***"
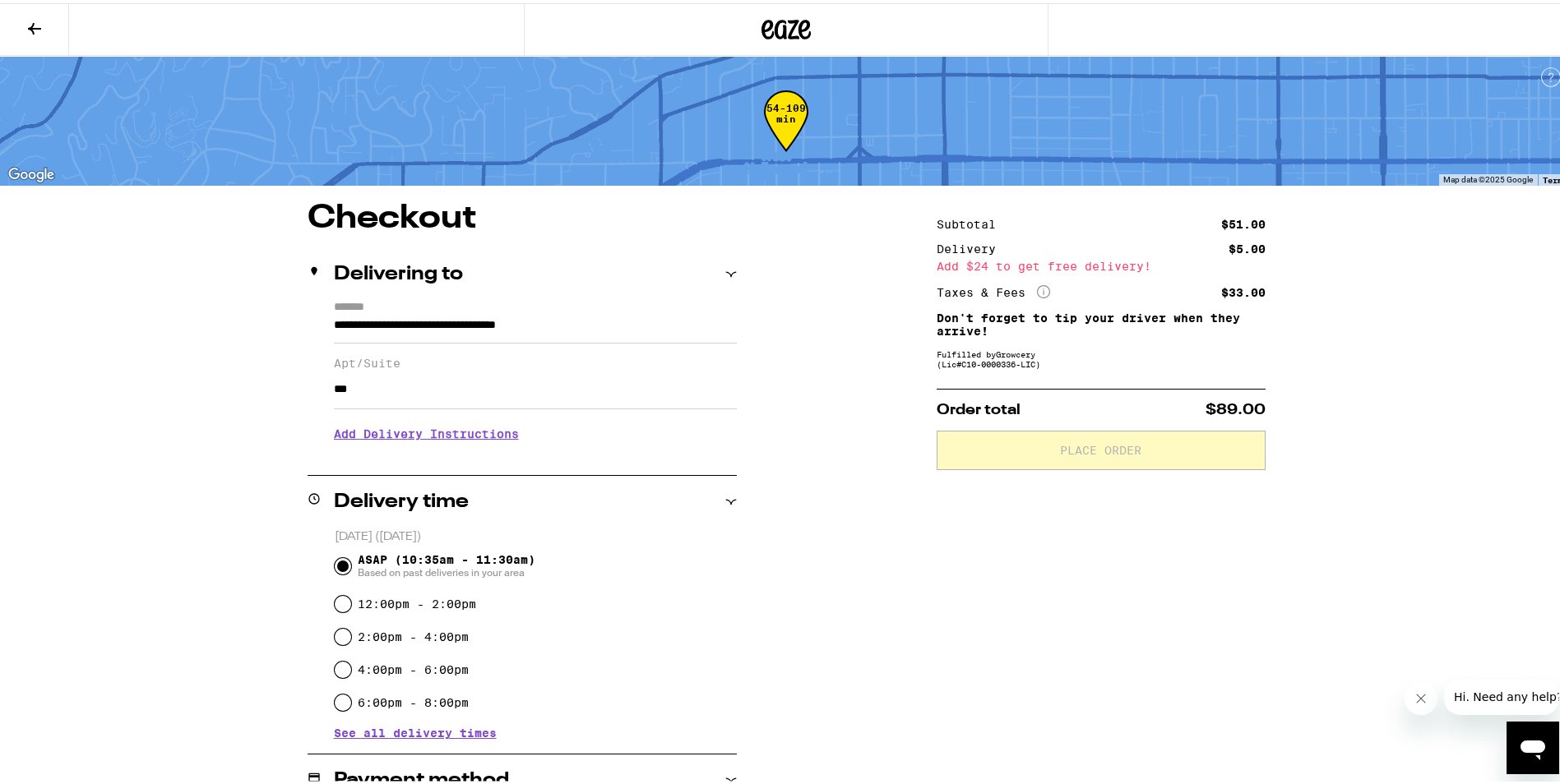
drag, startPoint x: 371, startPoint y: 431, endPoint x: 375, endPoint y: 490, distance: 59.1
click at [371, 431] on h3 "Add Delivery Instructions" at bounding box center [535, 430] width 403 height 38
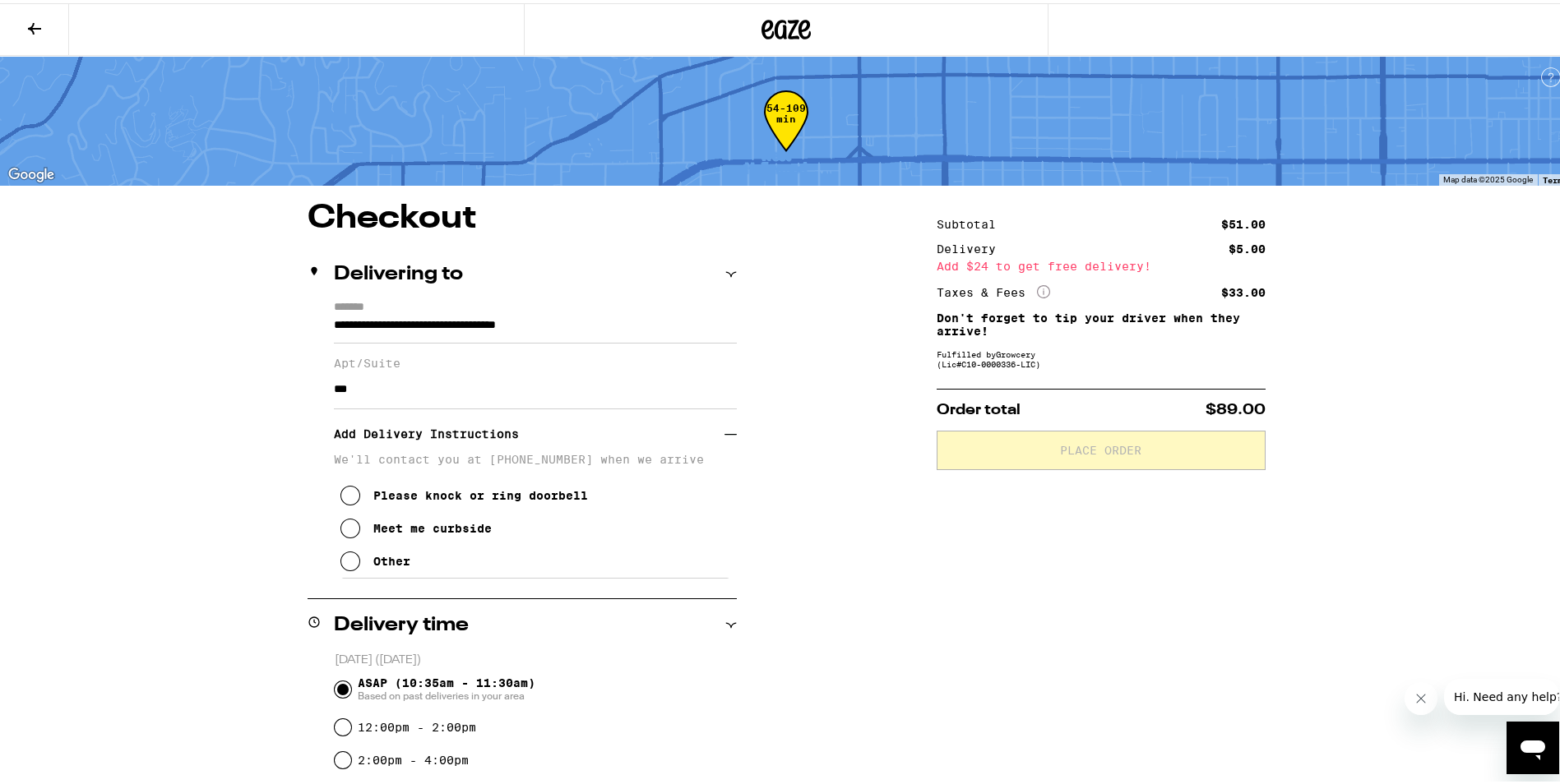
click at [347, 568] on icon at bounding box center [350, 557] width 19 height 19
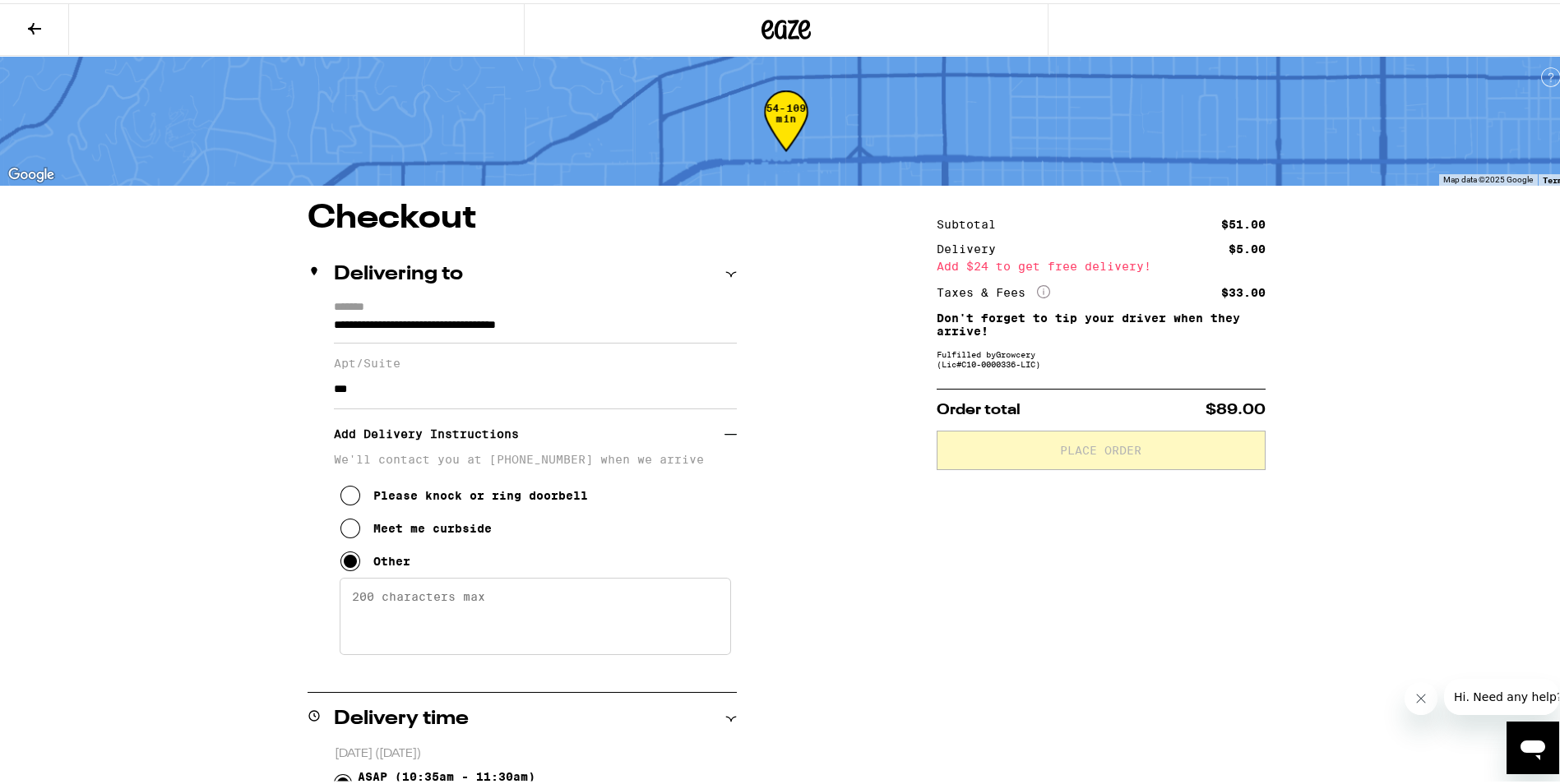
click at [424, 638] on textarea "Enter any other delivery instructions you want driver to know" at bounding box center [535, 613] width 392 height 77
paste textarea "press "879#" to be buzzed in"
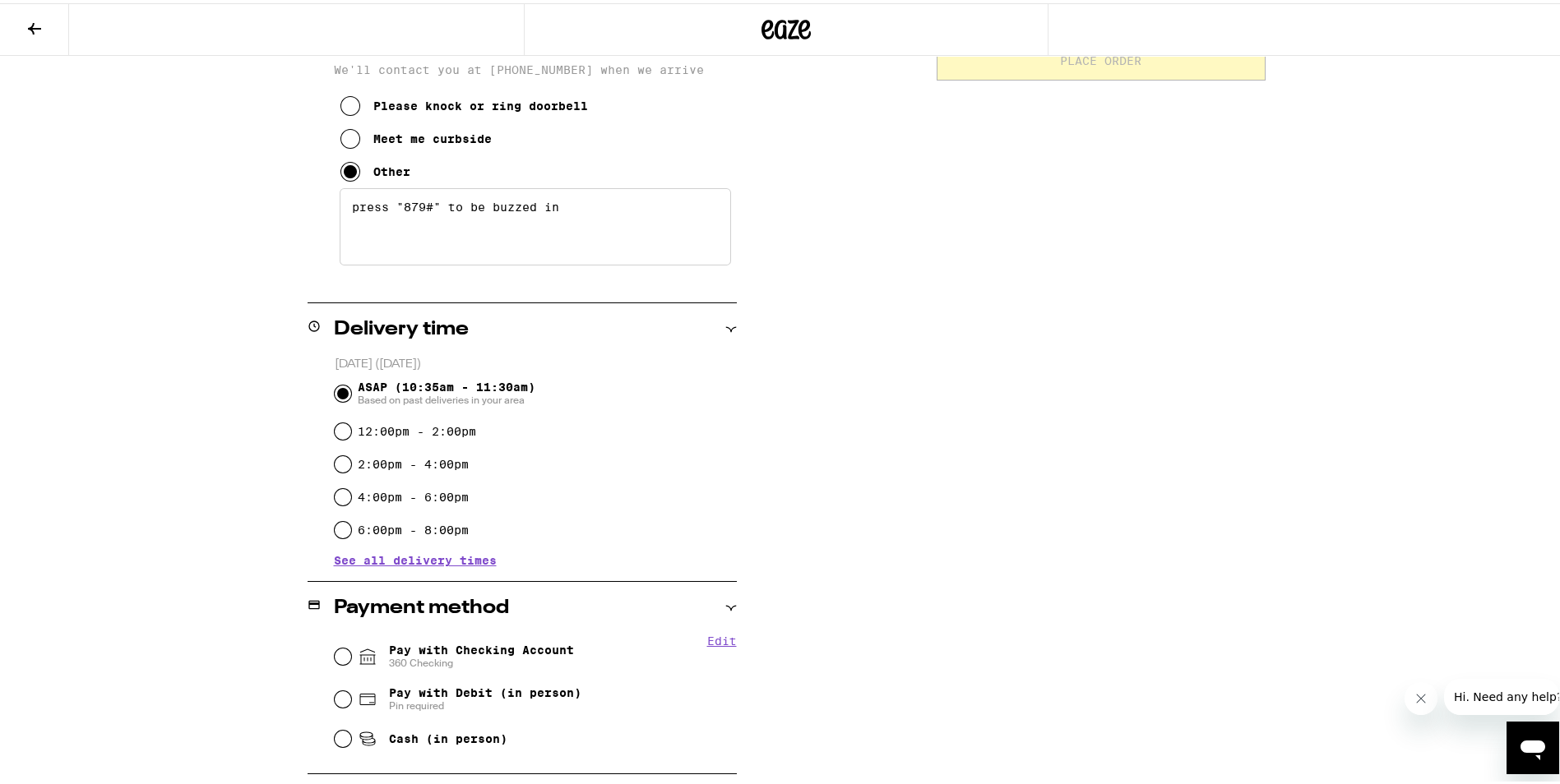
scroll to position [411, 0]
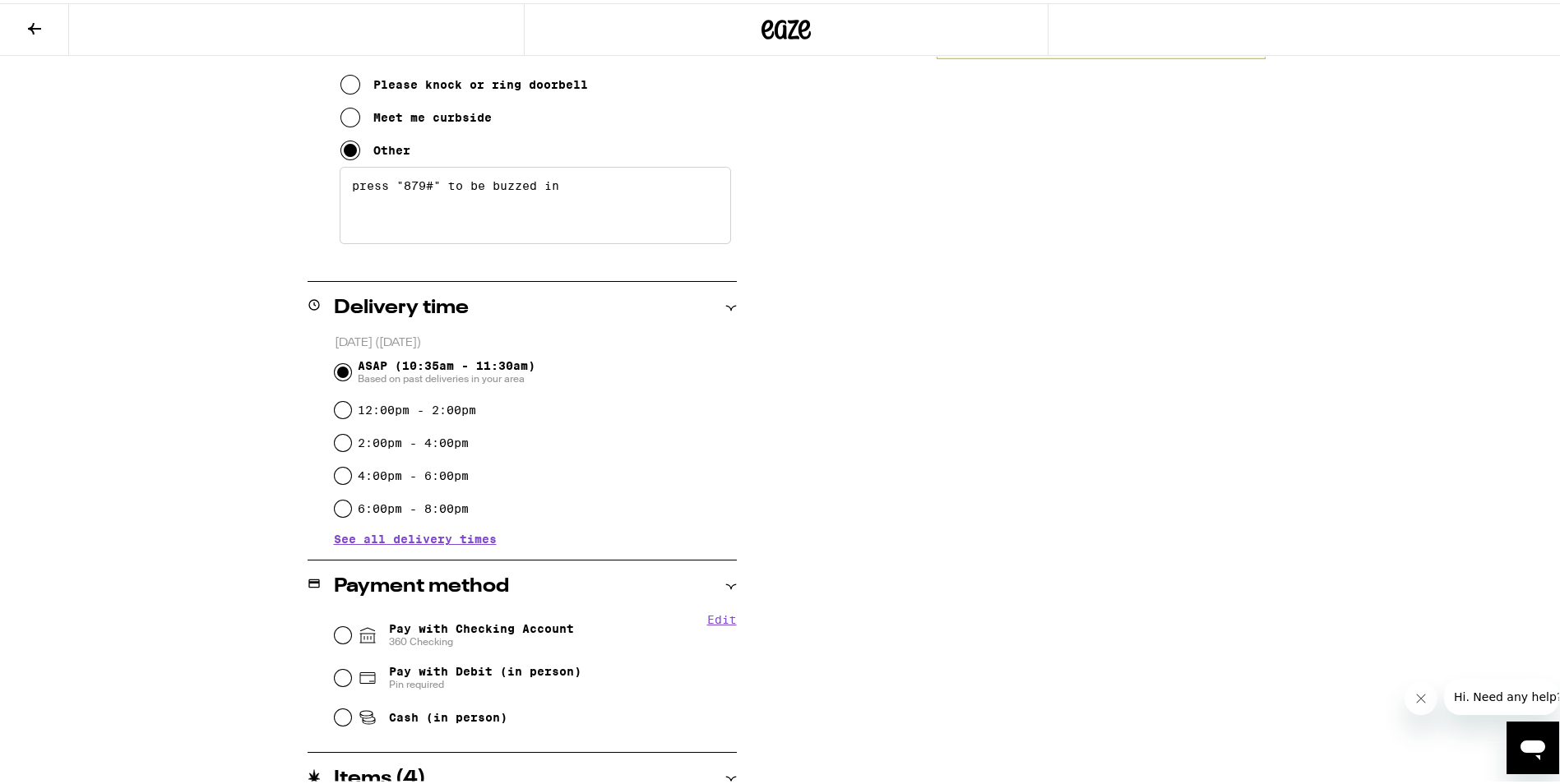
type textarea "press "879#" to be buzzed in"
click at [334, 639] on fieldset "Edit Pay with Checking Account 360 Checking Pay with Debit (in person) Pin requ…" at bounding box center [535, 671] width 403 height 122
click at [334, 640] on input "Pay with Checking Account 360 Checking" at bounding box center [343, 632] width 17 height 17
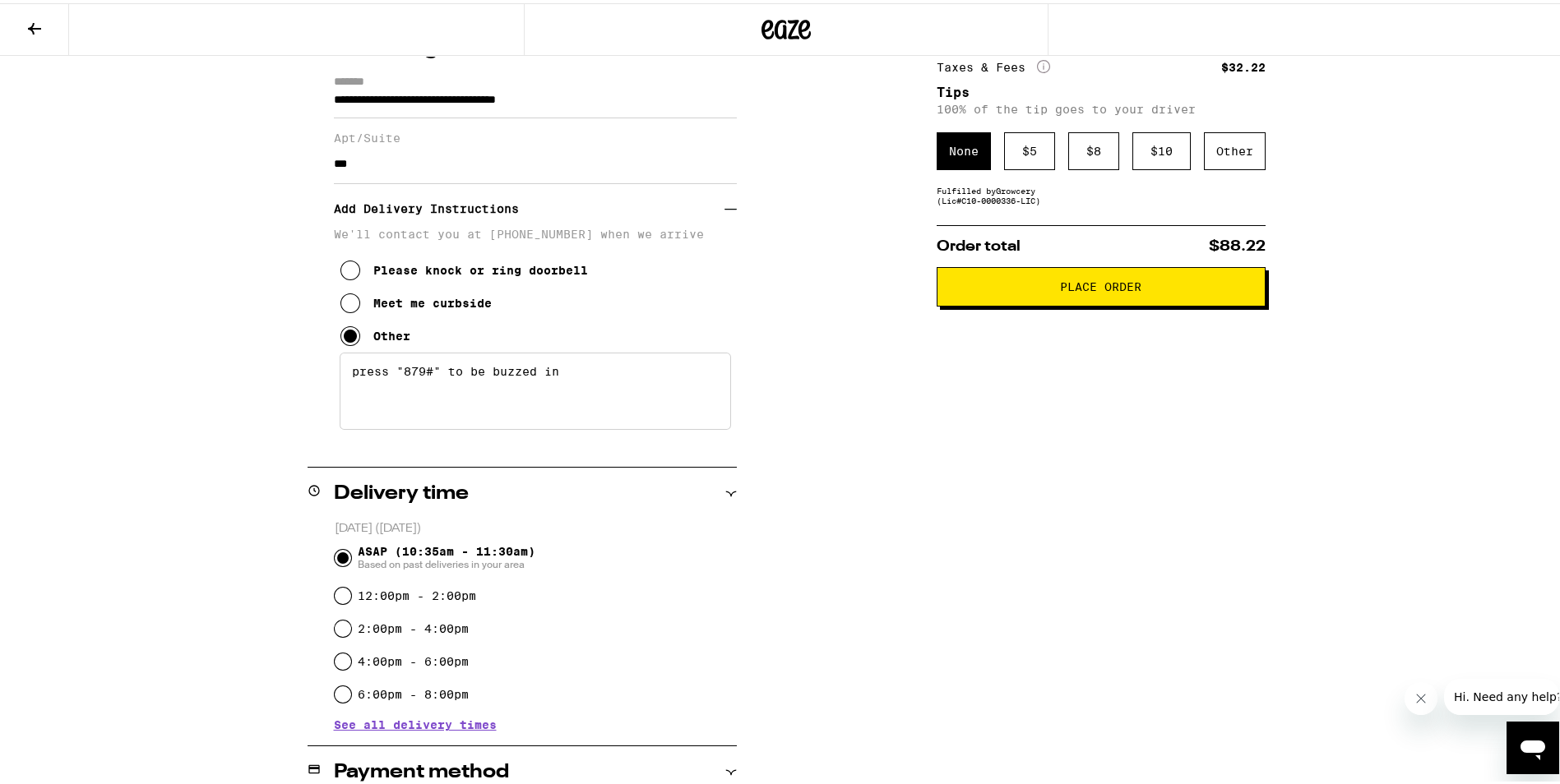
scroll to position [0, 0]
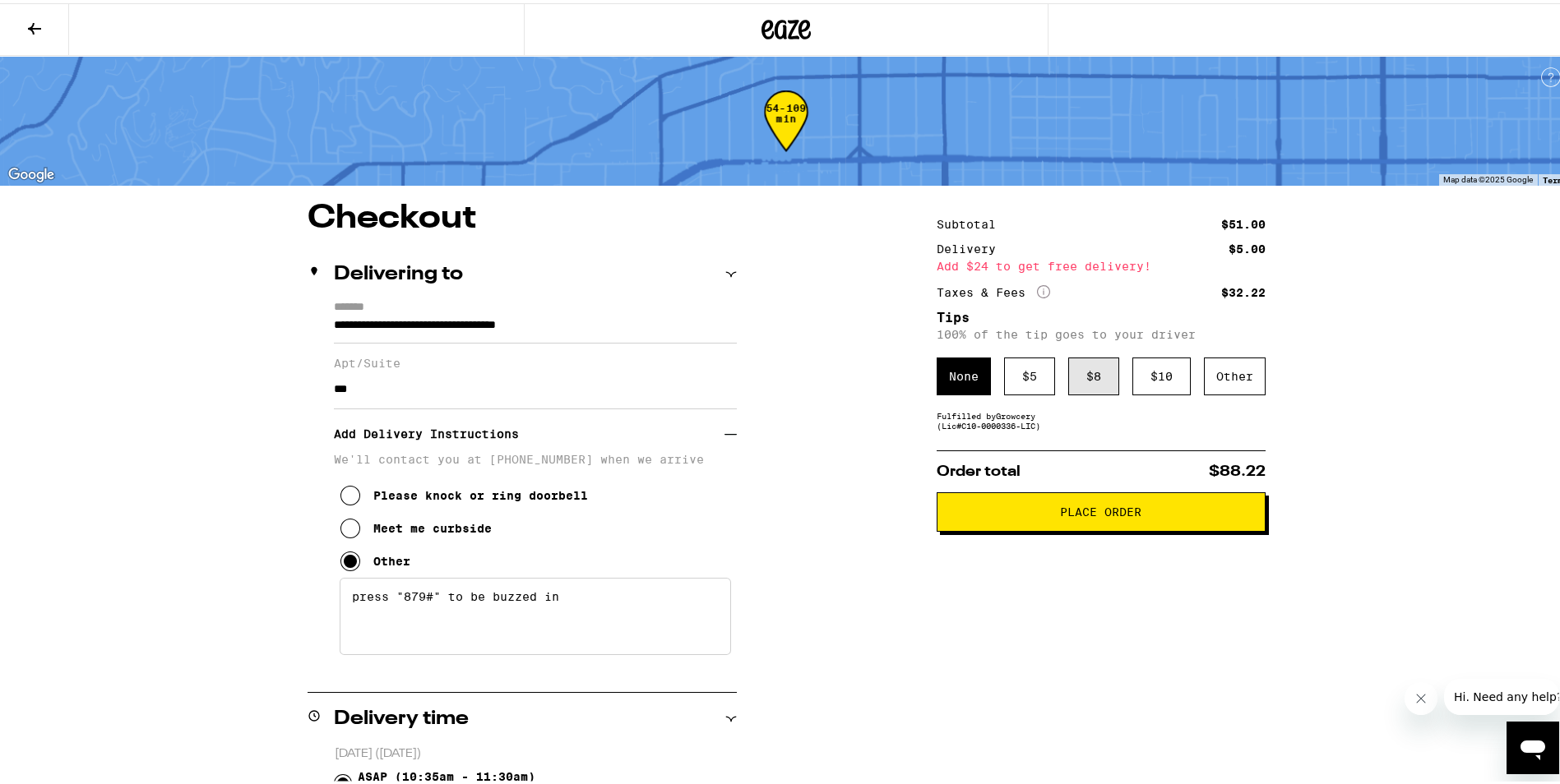
click at [1087, 379] on div "$ 8" at bounding box center [1093, 373] width 51 height 38
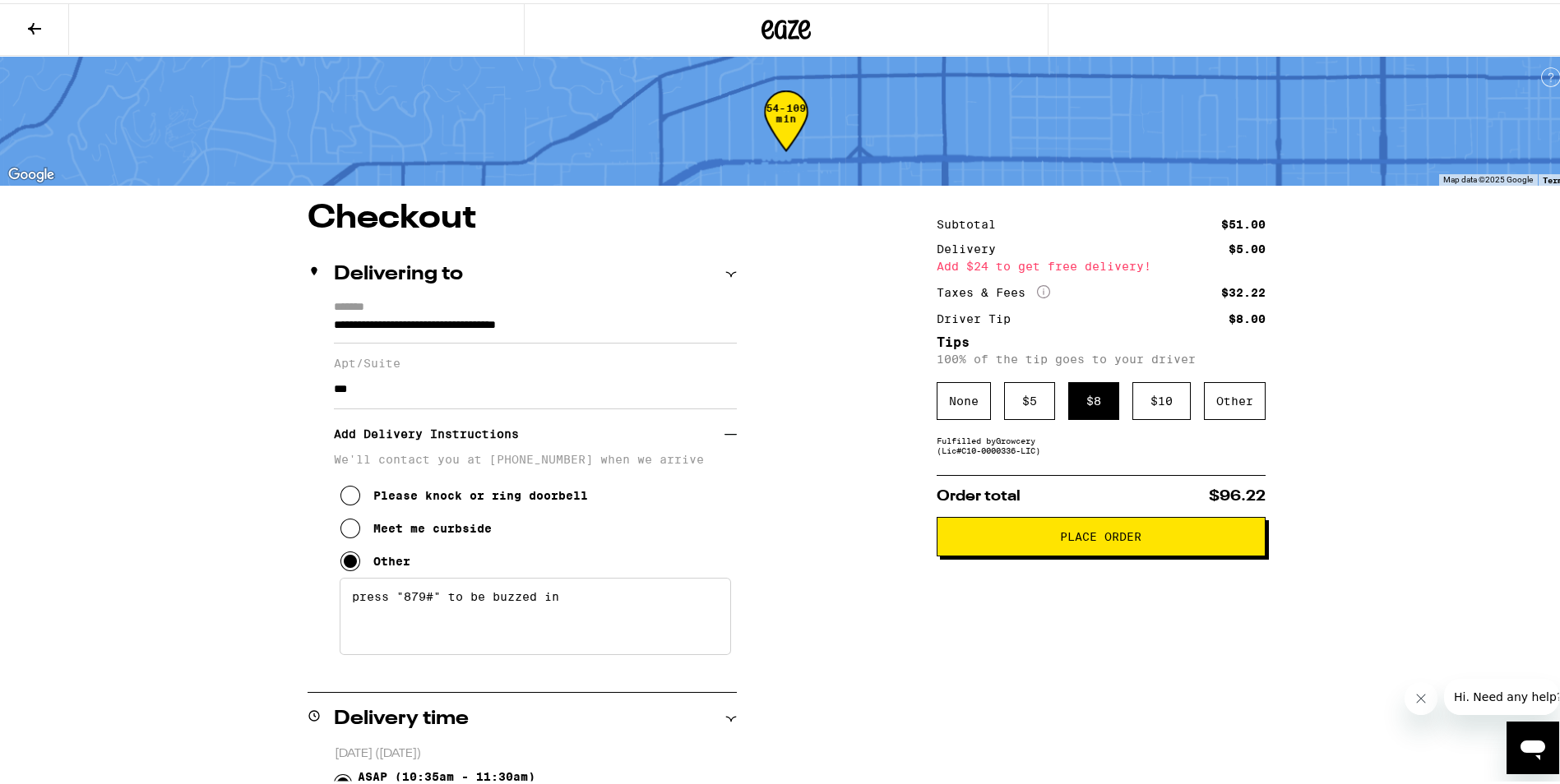
click at [1097, 540] on span "Place Order" at bounding box center [1101, 533] width 81 height 11
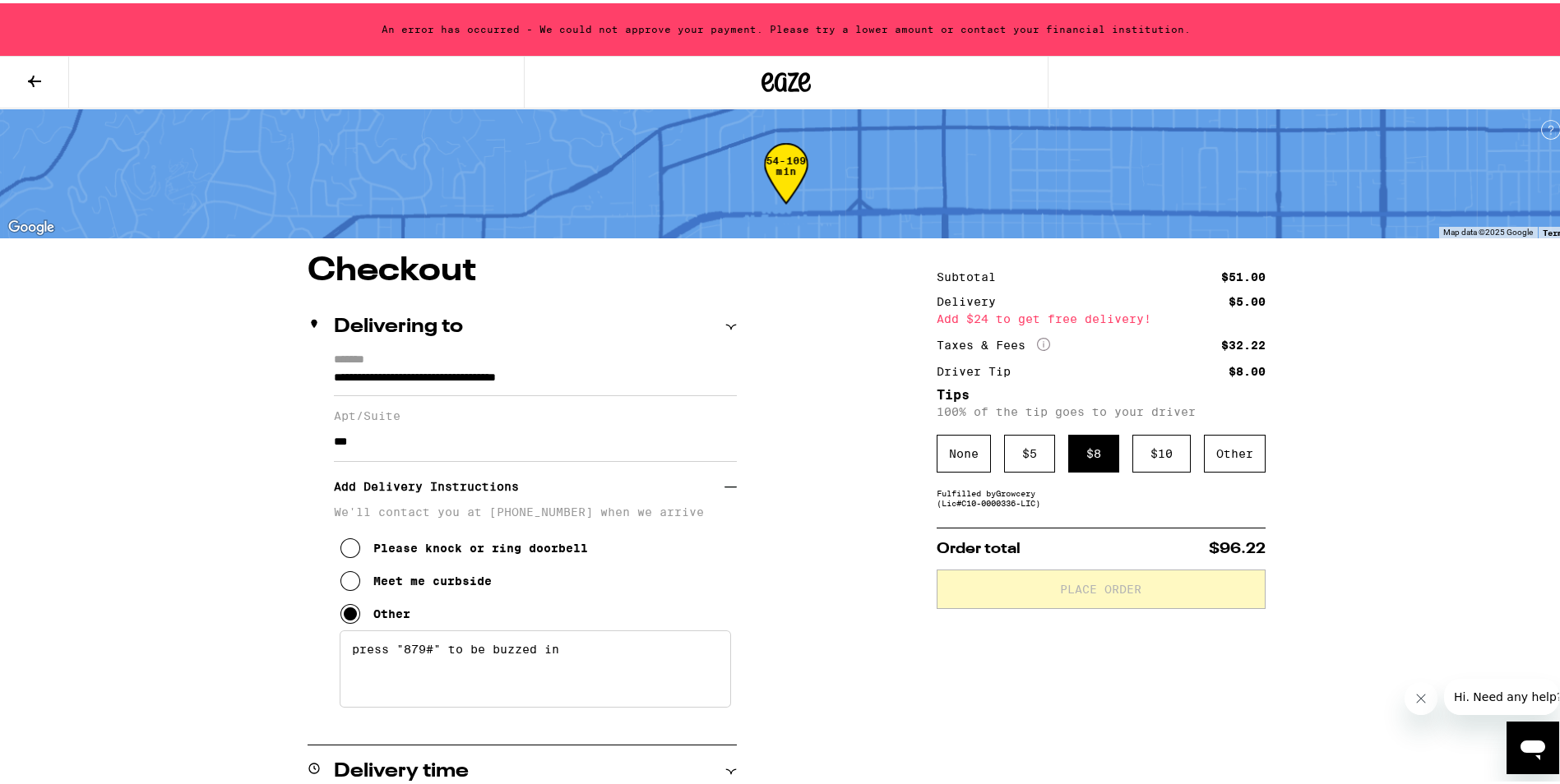
click at [751, 33] on div "An error has occurred - We could not approve your payment. Please try a lower a…" at bounding box center [786, 26] width 1572 height 53
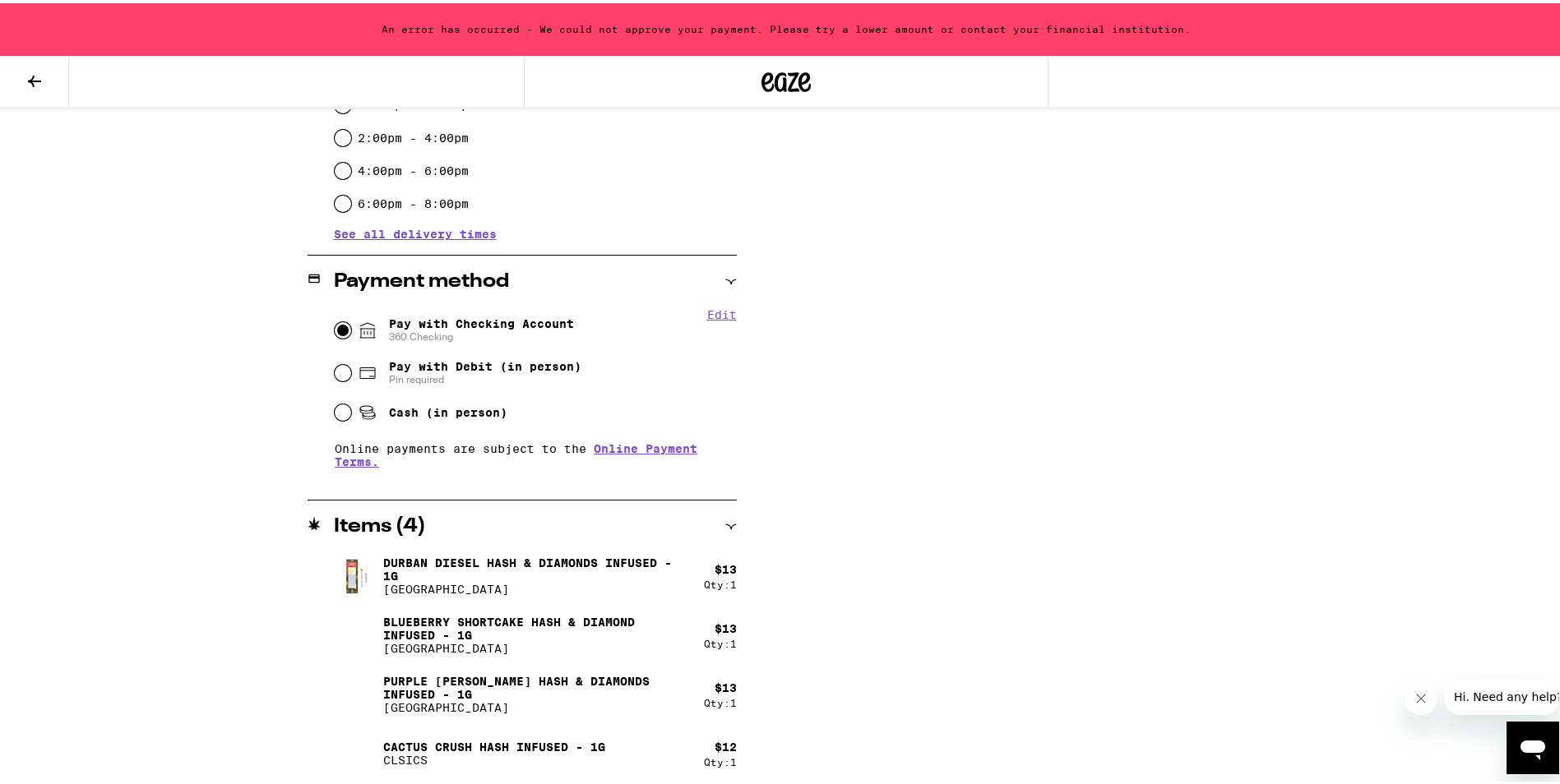
scroll to position [772, 0]
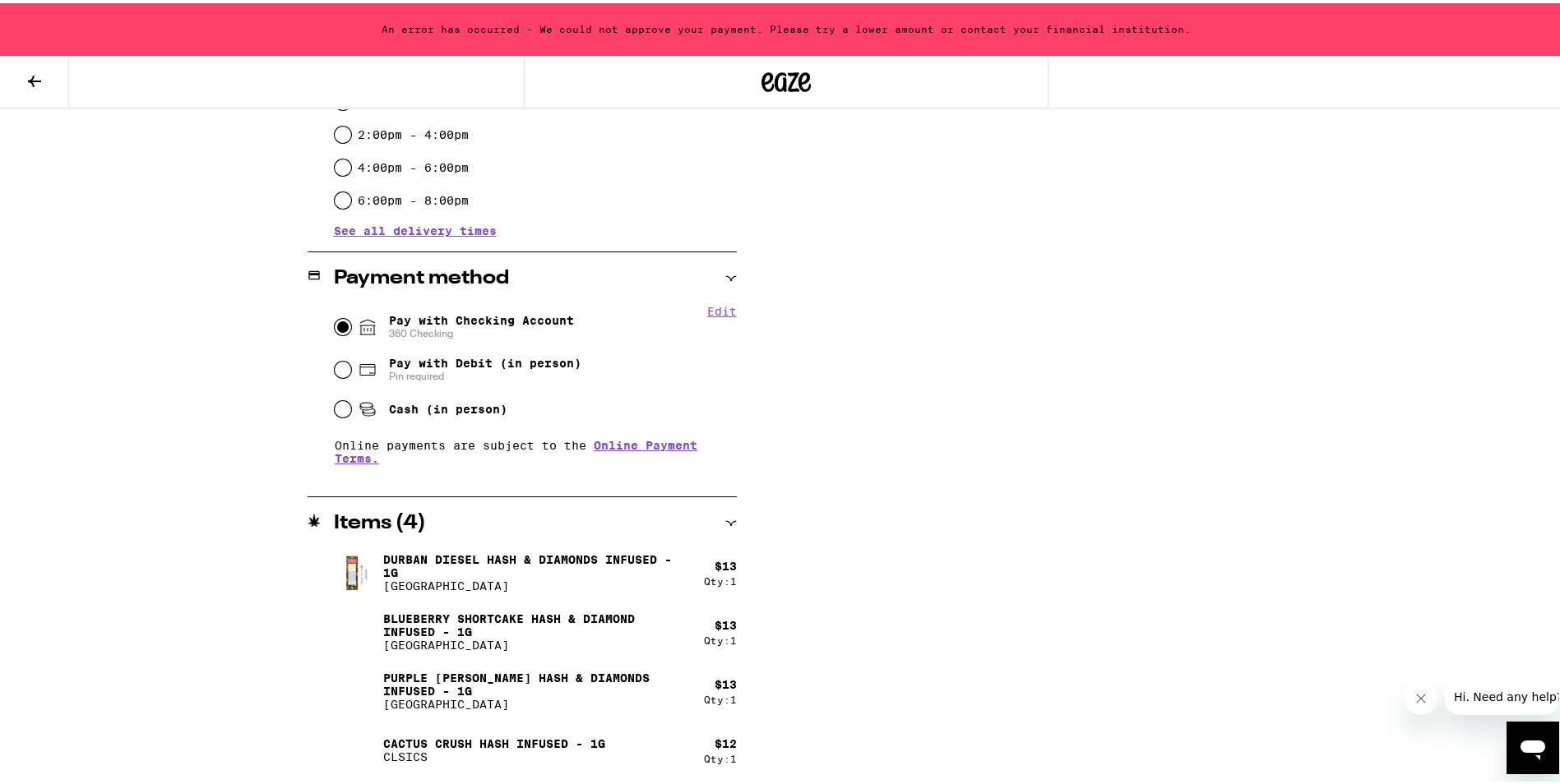
drag, startPoint x: 181, startPoint y: 440, endPoint x: 188, endPoint y: 436, distance: 8.1
click at [181, 439] on div "**********" at bounding box center [786, 6] width 1572 height 1556
click at [725, 308] on button "Edit" at bounding box center [722, 308] width 30 height 13
click at [485, 330] on button "Remove Account" at bounding box center [506, 330] width 92 height 11
radio input "false"
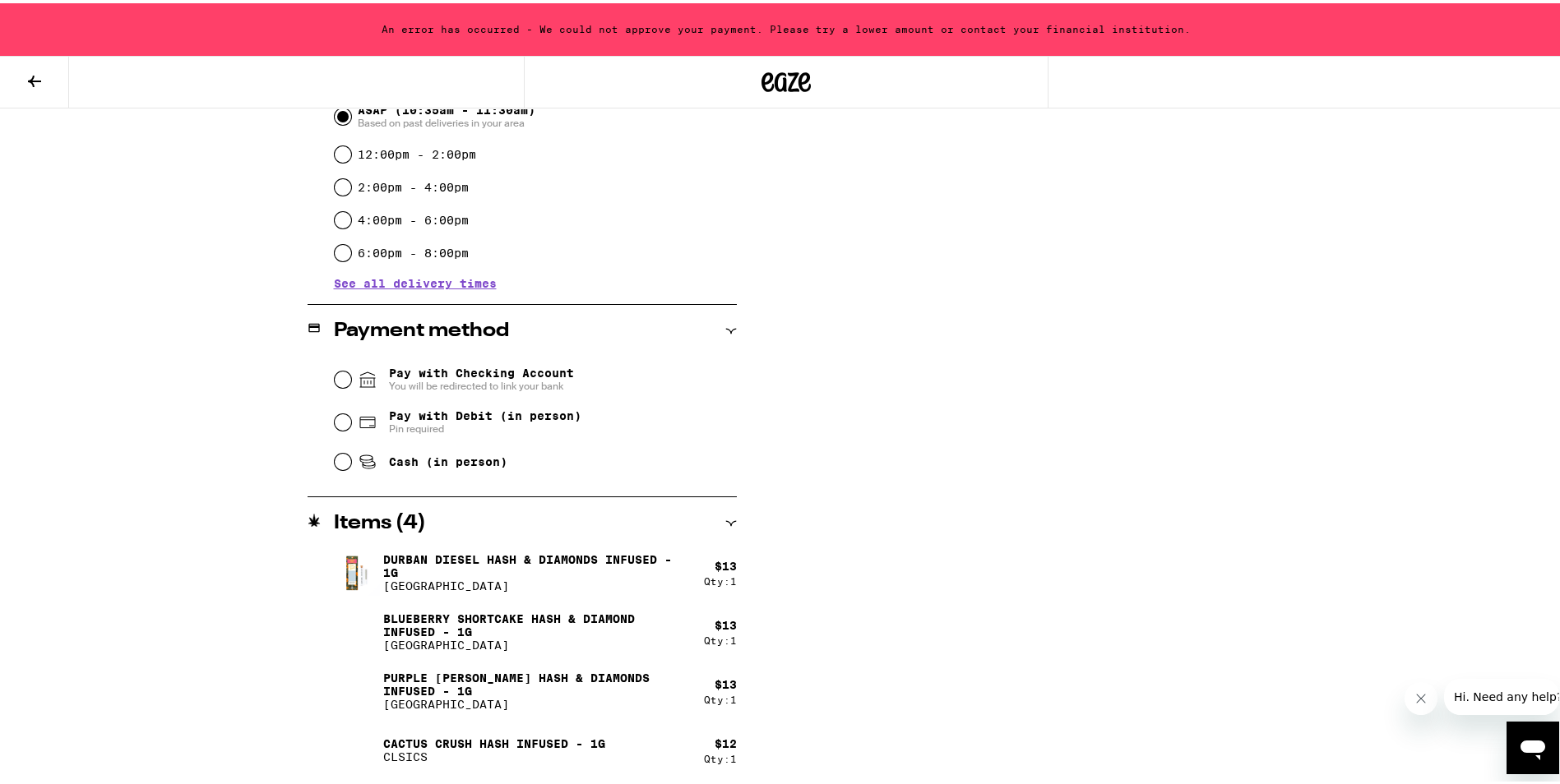
scroll to position [719, 0]
click at [343, 379] on input "Pay with Checking Account You will be redirected to link your bank" at bounding box center [343, 377] width 17 height 17
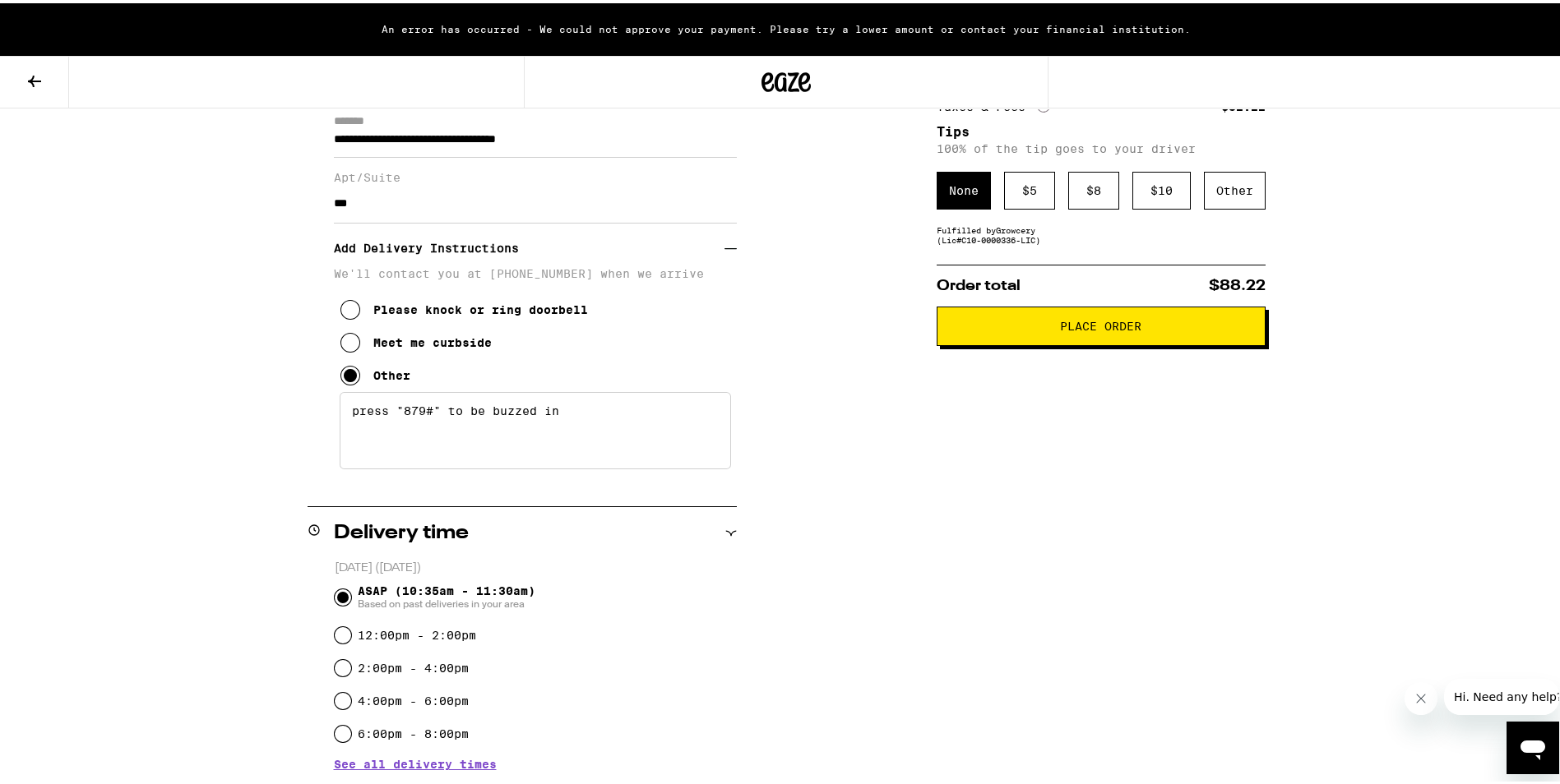
scroll to position [238, 0]
drag, startPoint x: 673, startPoint y: 437, endPoint x: 321, endPoint y: 438, distance: 352.0
click at [321, 438] on div "**********" at bounding box center [522, 298] width 430 height 371
type textarea "press "879#" to be buzzed in"
drag, startPoint x: 150, startPoint y: 400, endPoint x: 156, endPoint y: 392, distance: 10.0
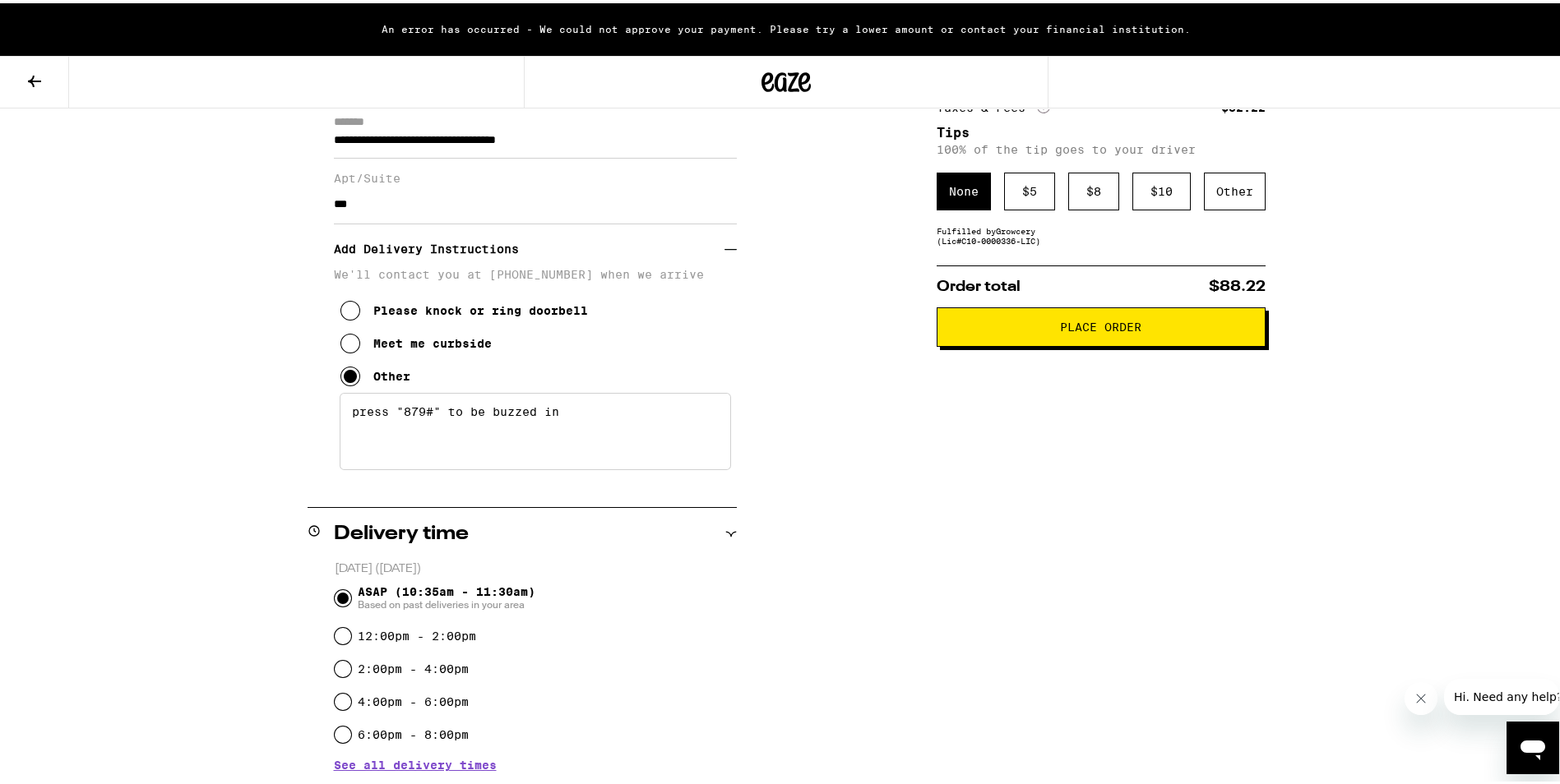
click at [154, 398] on div "**********" at bounding box center [786, 540] width 1572 height 1556
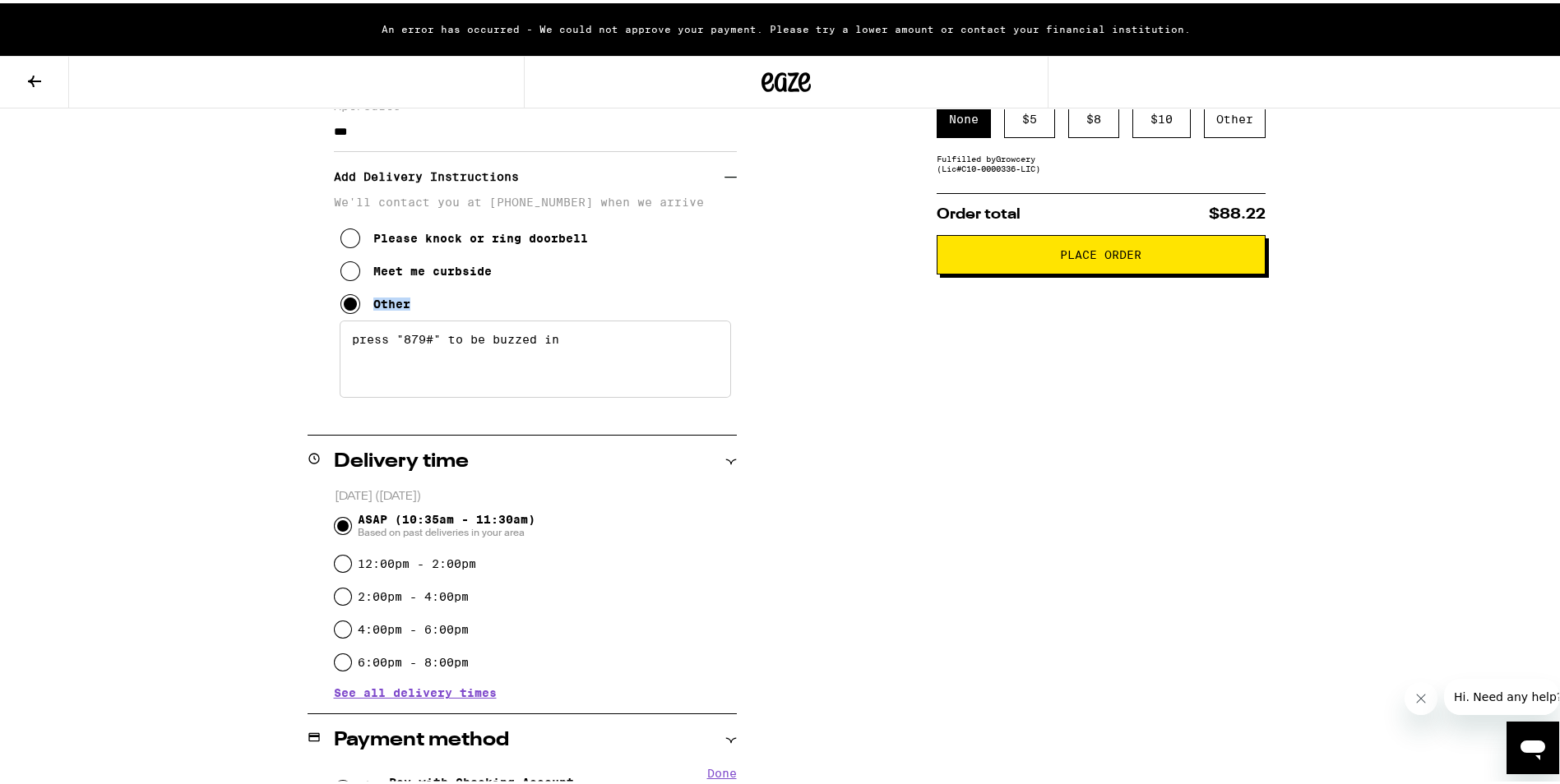
scroll to position [566, 0]
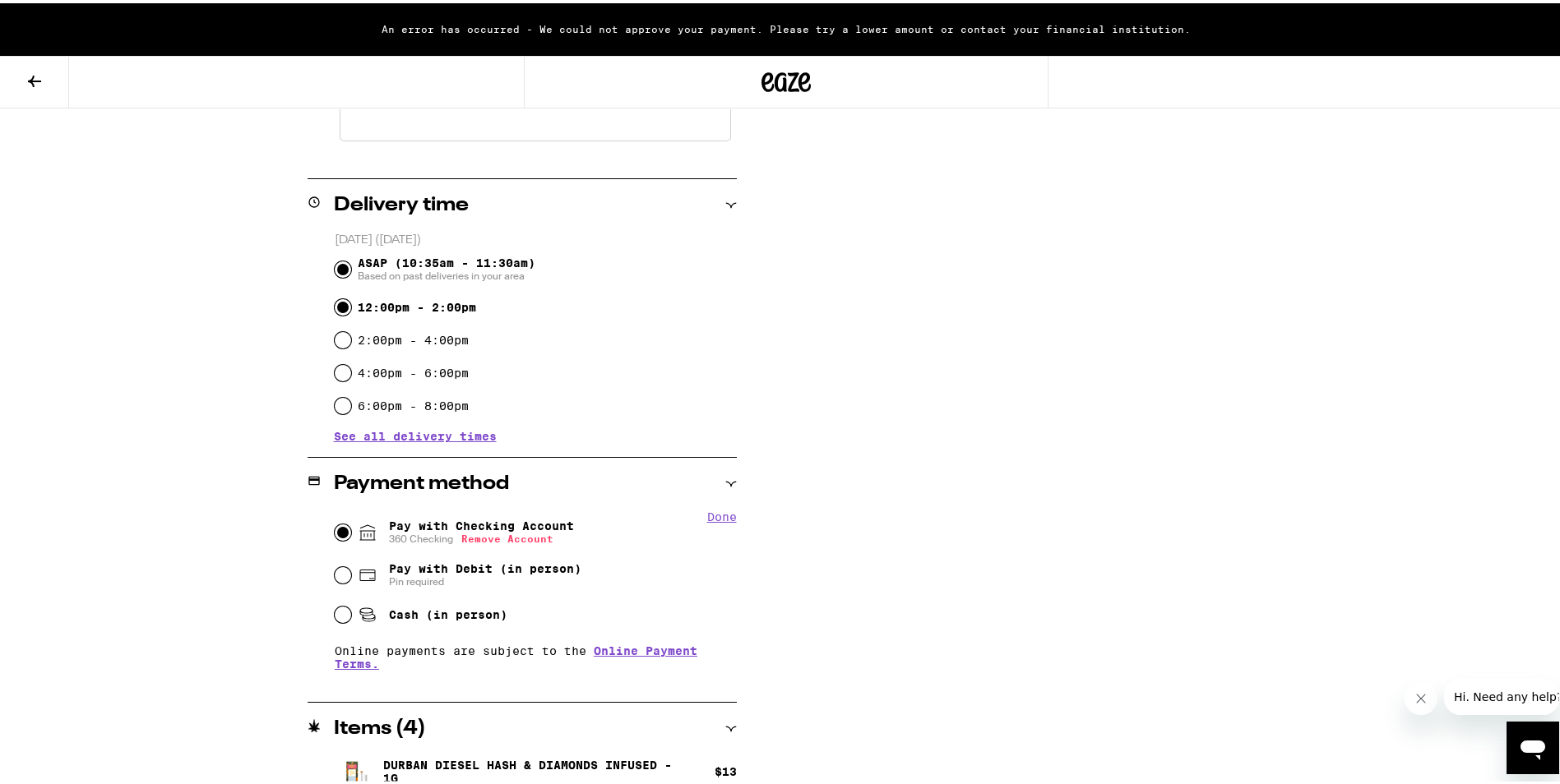
click at [335, 311] on input "12:00pm - 2:00pm" at bounding box center [343, 305] width 17 height 17
radio input "true"
click at [335, 282] on div "ASAP (10:35am - 11:30am) Based on past deliveries in your area" at bounding box center [535, 267] width 402 height 43
click at [335, 275] on input "ASAP (10:35am - 11:30am) Based on past deliveries in your area" at bounding box center [343, 267] width 17 height 17
radio input "true"
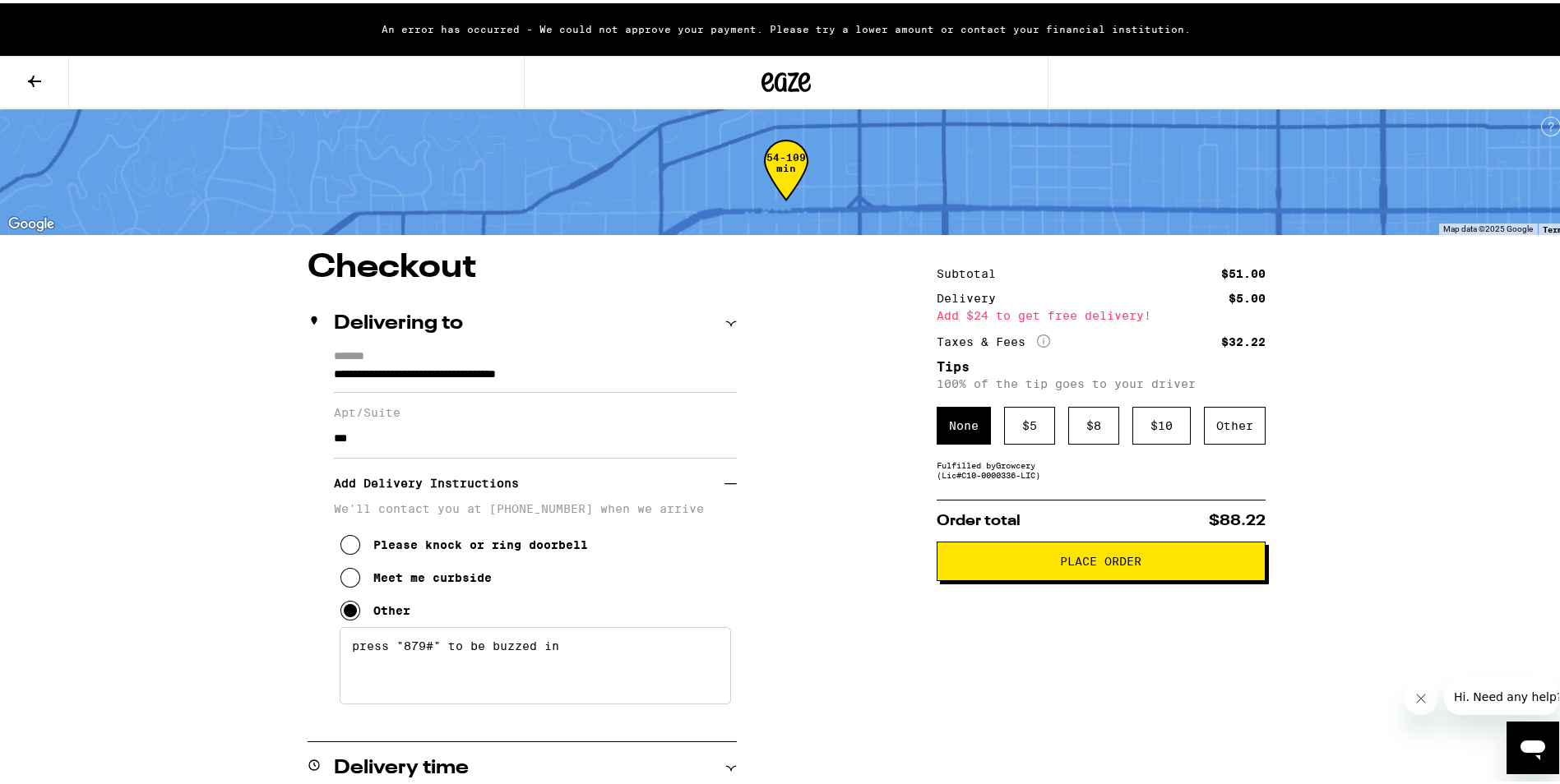
scroll to position [0, 0]
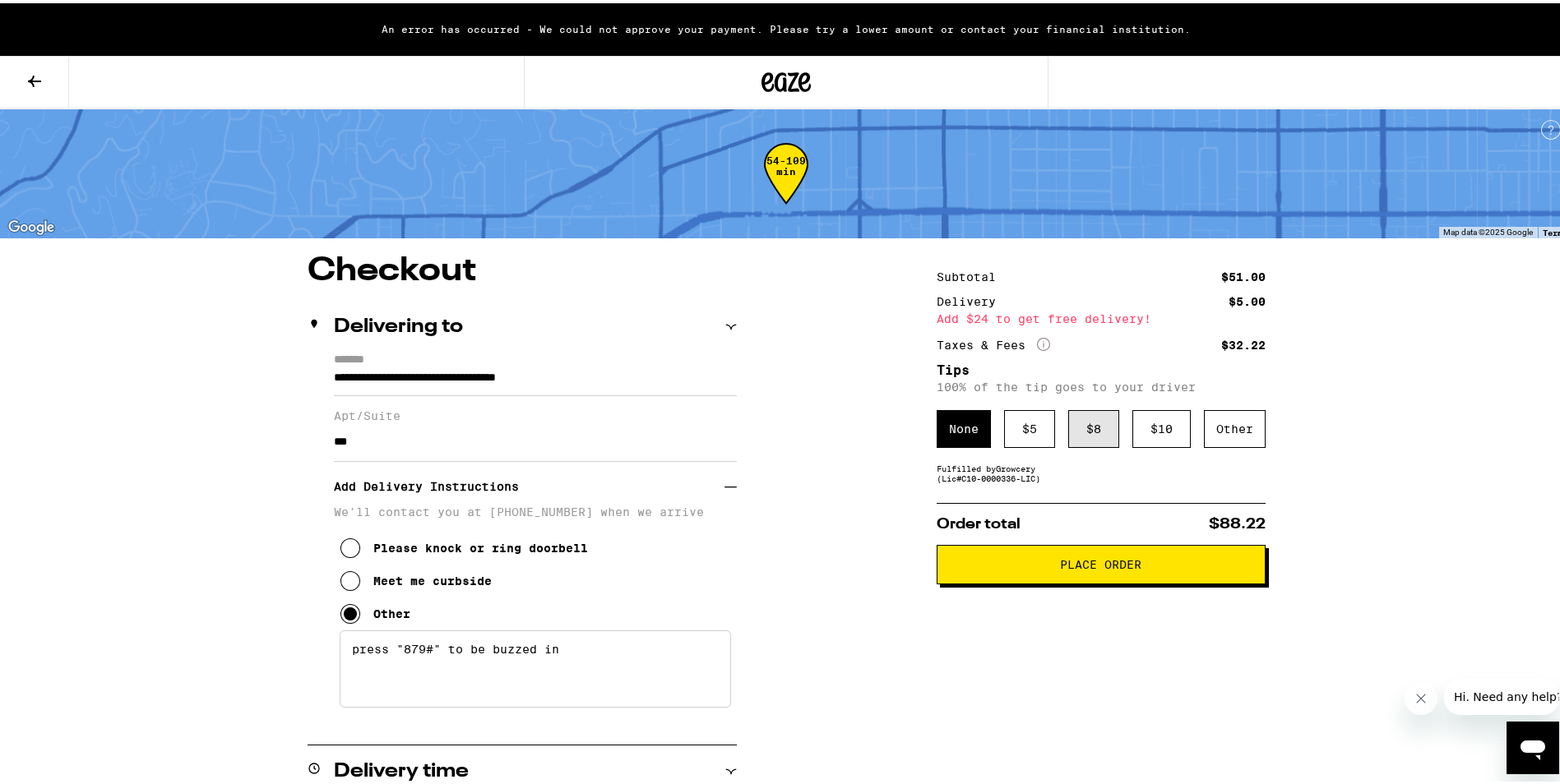
click at [1094, 436] on div "$ 8" at bounding box center [1093, 426] width 51 height 38
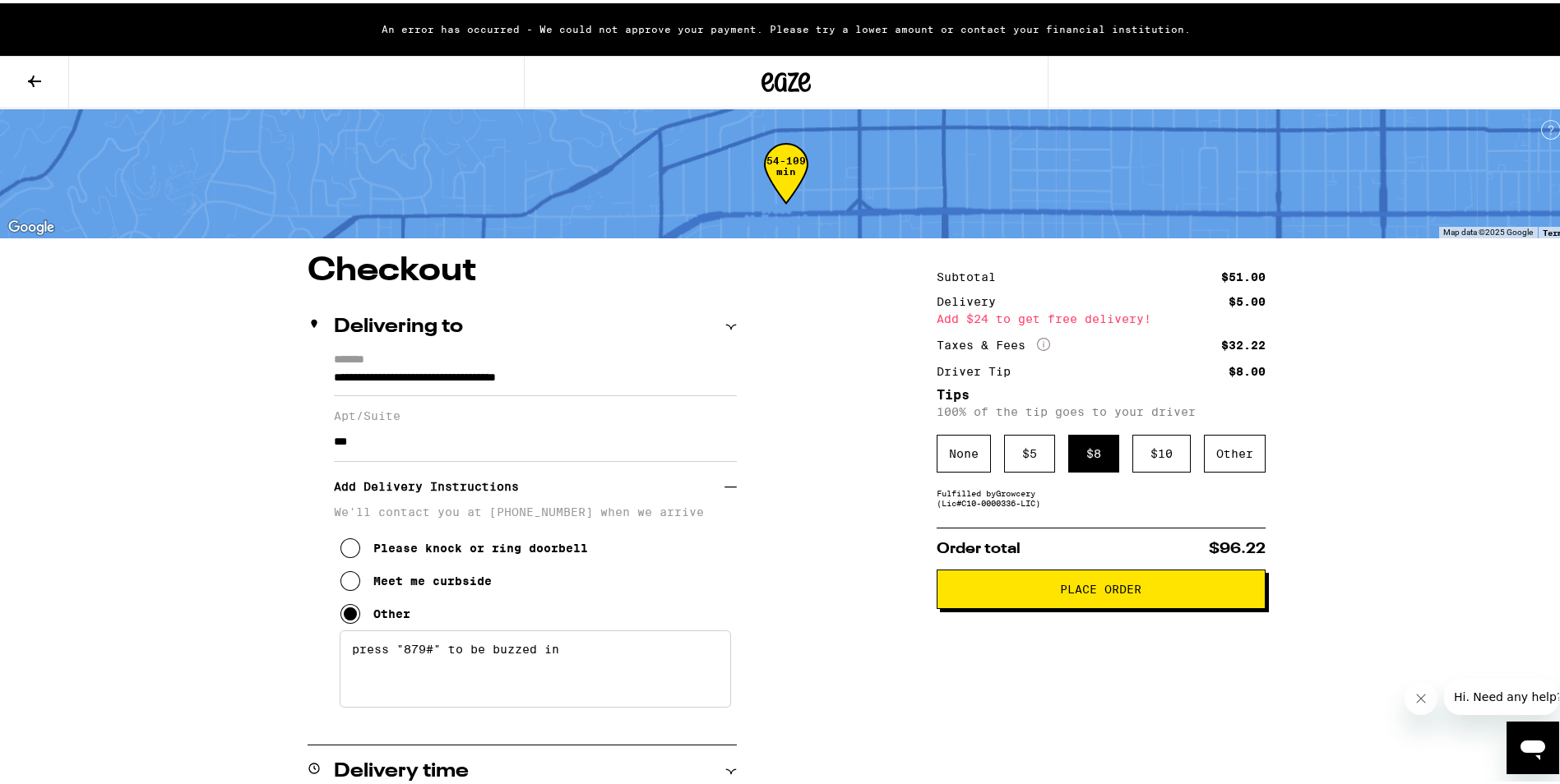
click at [1099, 591] on span "Place Order" at bounding box center [1101, 586] width 81 height 11
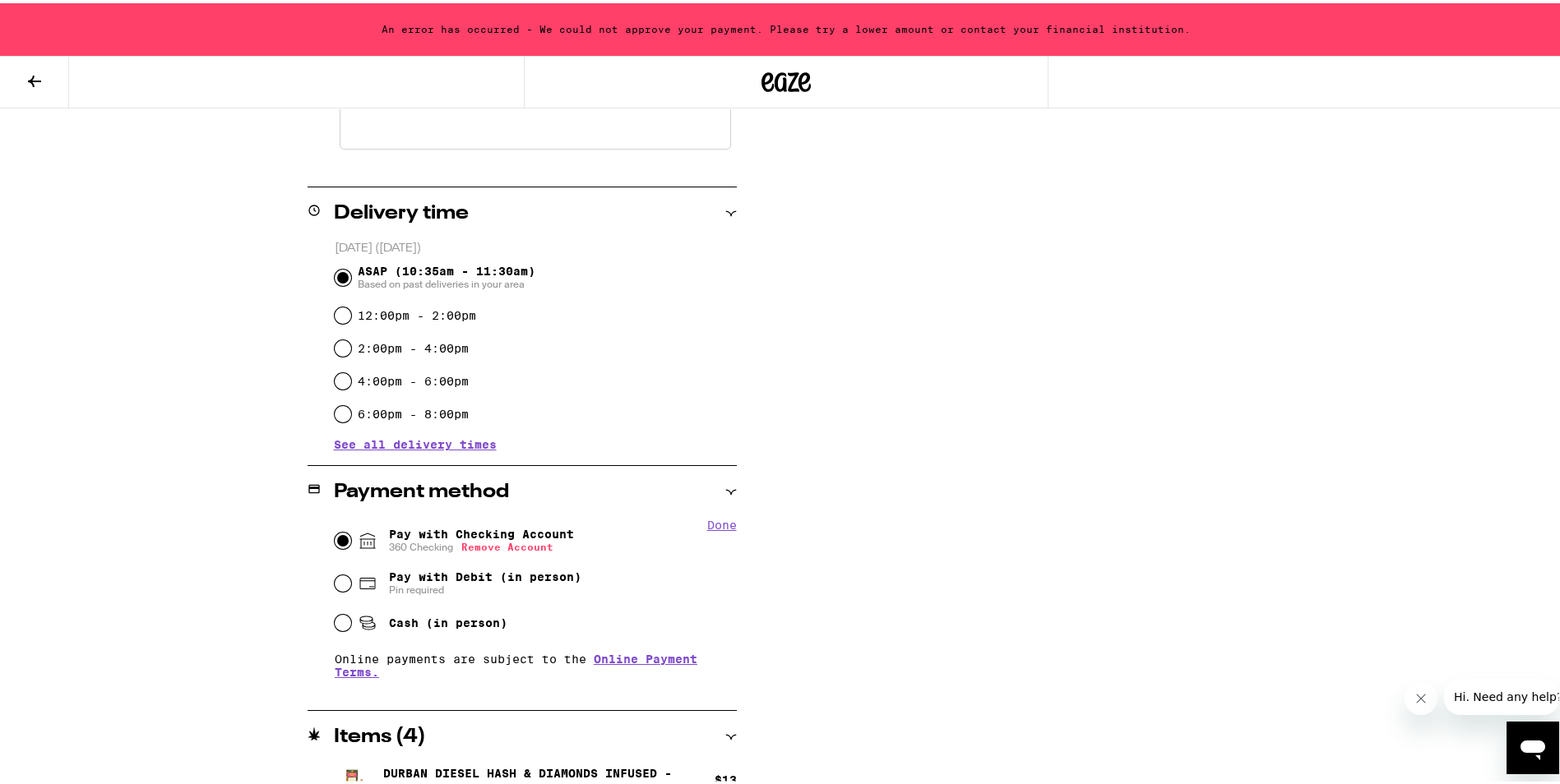
scroll to position [772, 0]
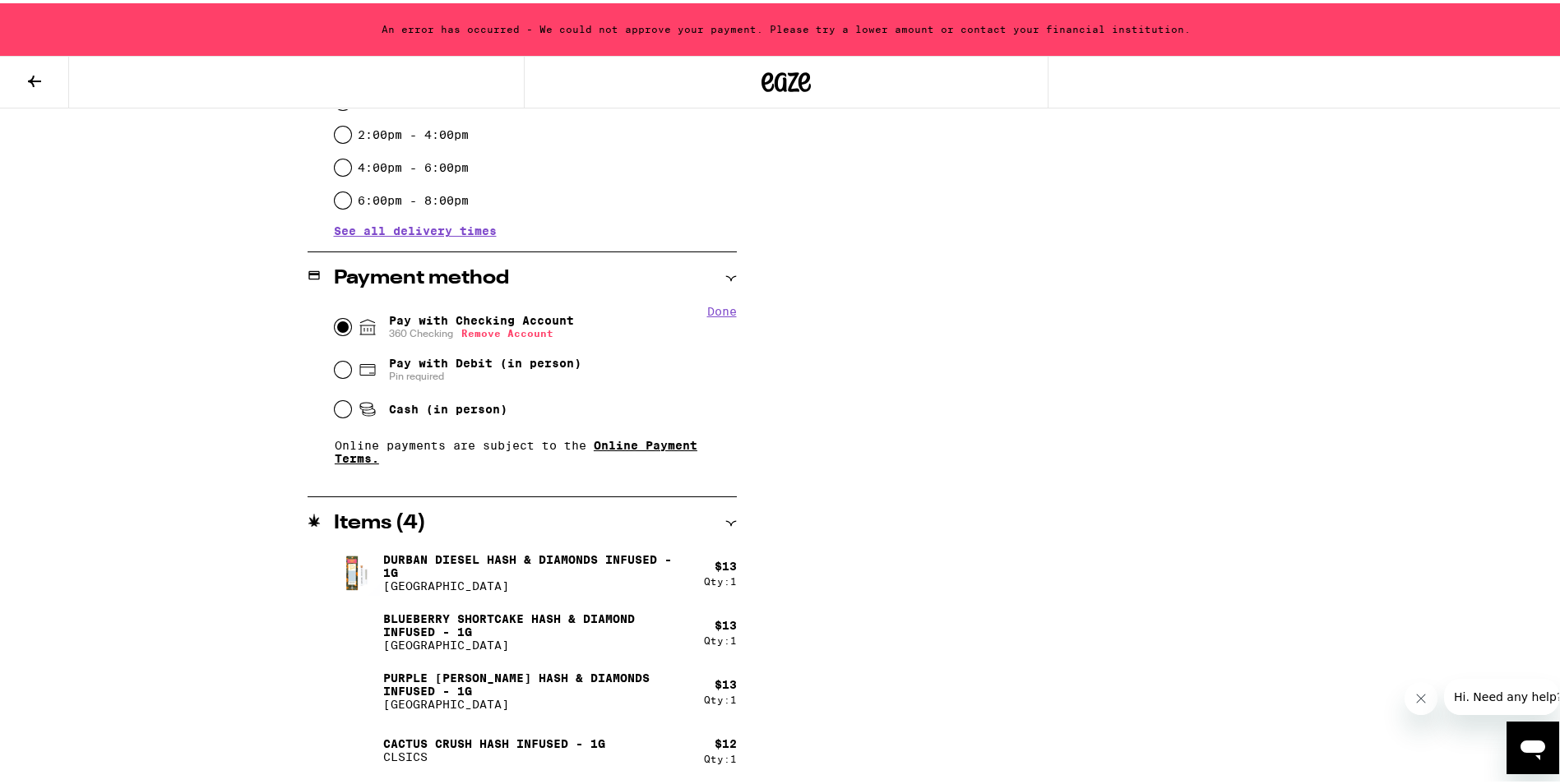
click at [643, 444] on link "Online Payment Terms." at bounding box center [516, 449] width 363 height 26
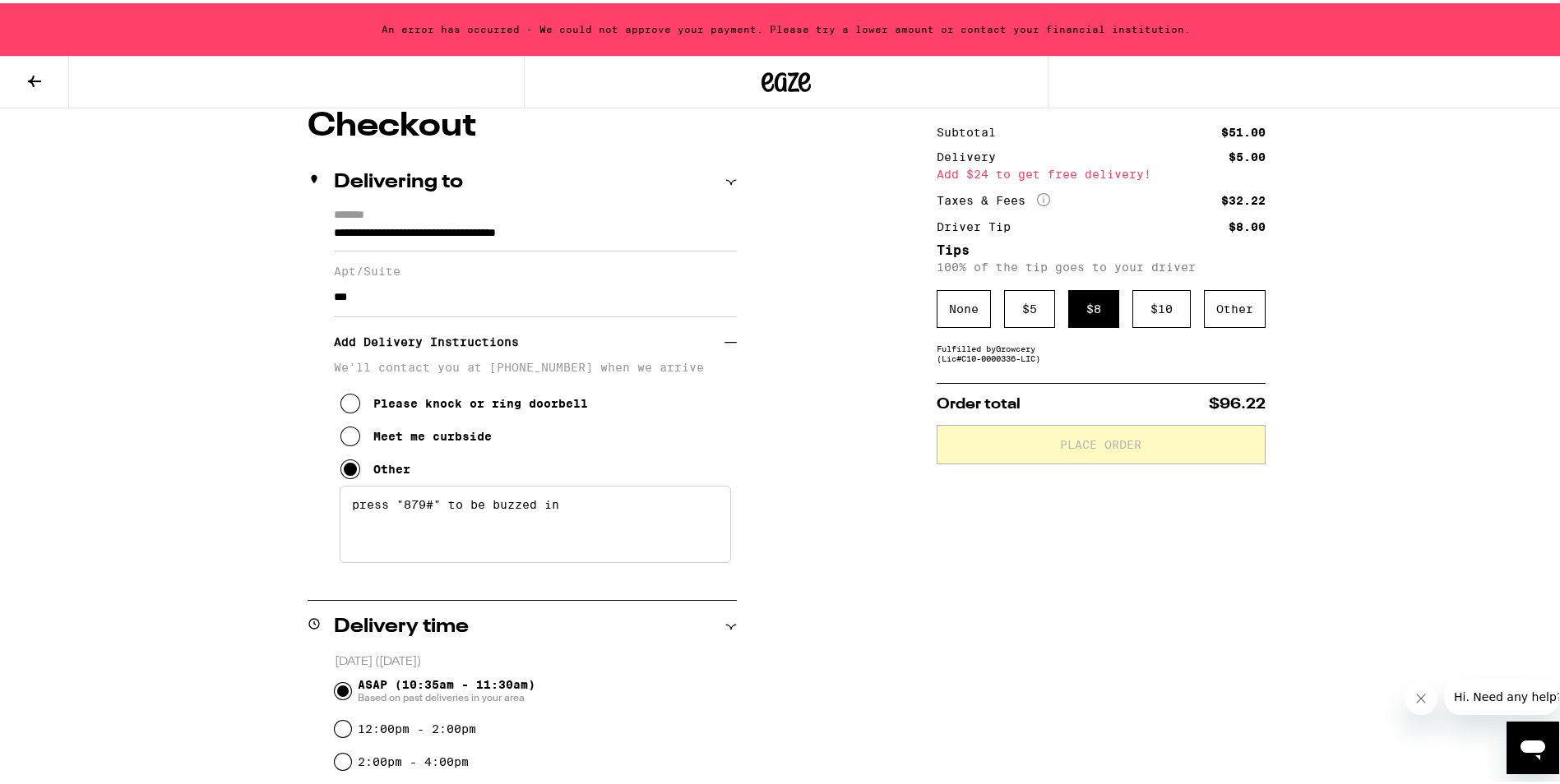
scroll to position [0, 0]
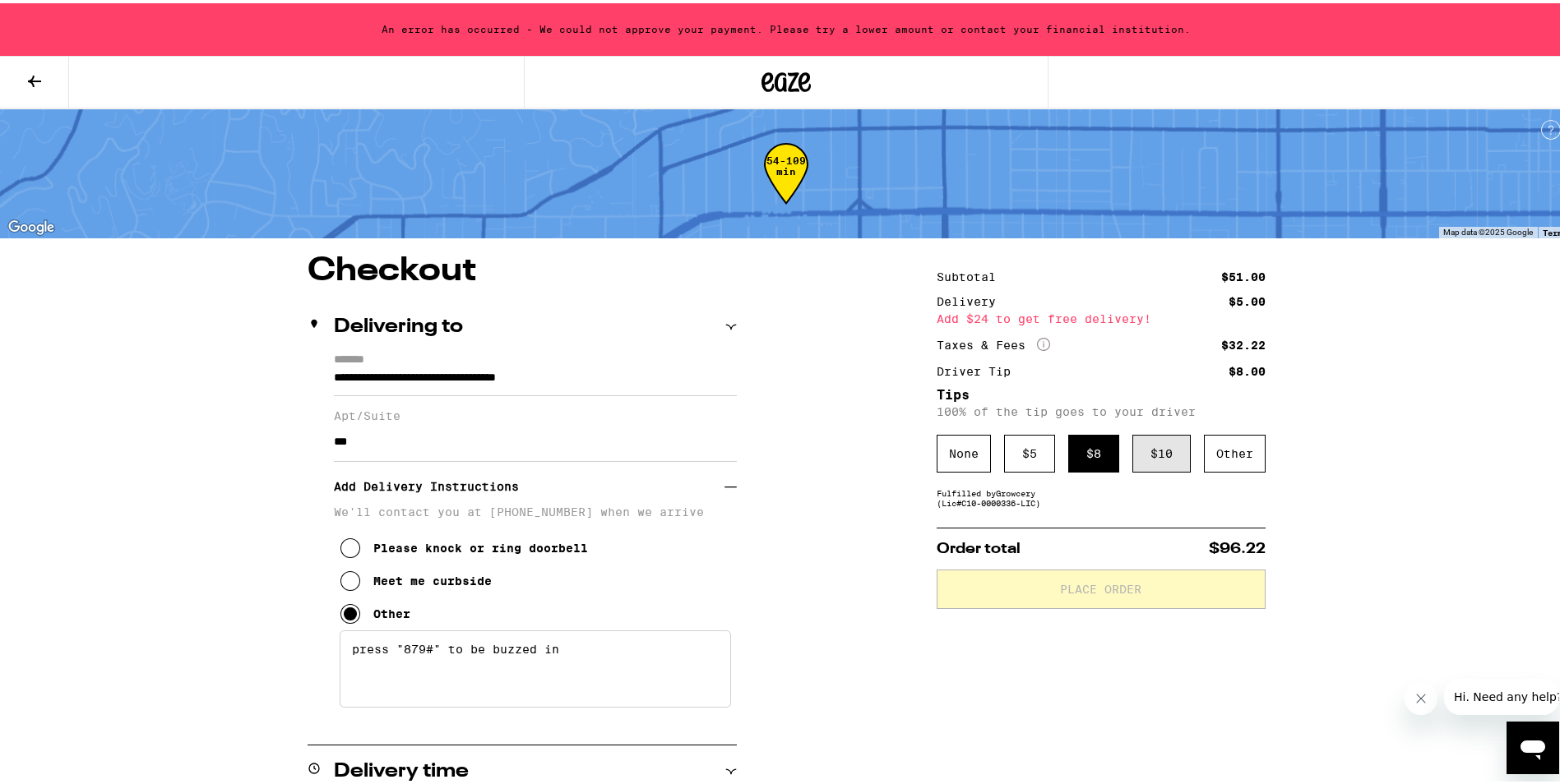
click at [1169, 439] on div "$ 10" at bounding box center [1161, 450] width 58 height 38
click at [1099, 450] on div "$ 8" at bounding box center [1093, 450] width 51 height 38
click at [971, 450] on div "None" at bounding box center [964, 450] width 55 height 38
